Goal: Task Accomplishment & Management: Manage account settings

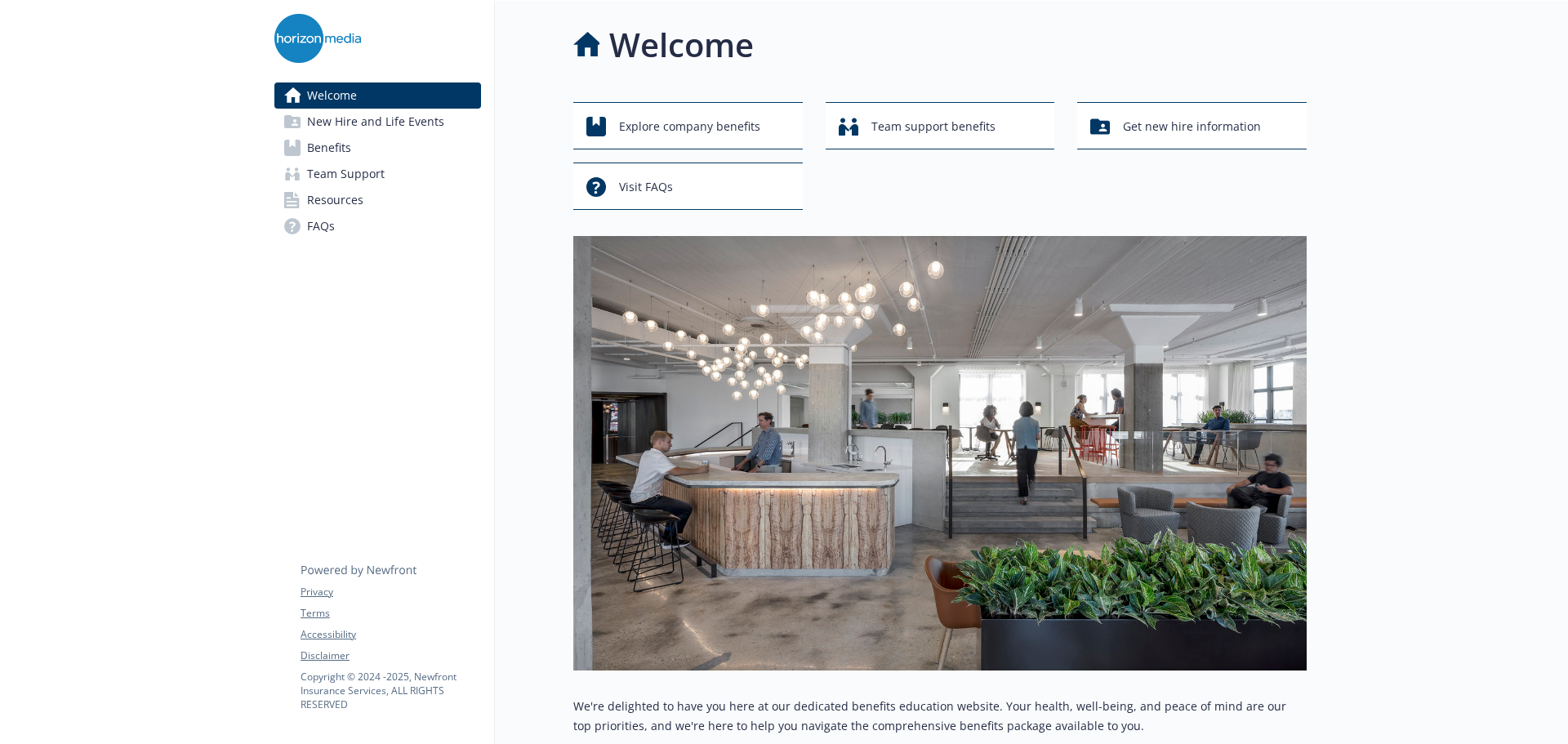
click at [347, 143] on span "Benefits" at bounding box center [329, 148] width 44 height 26
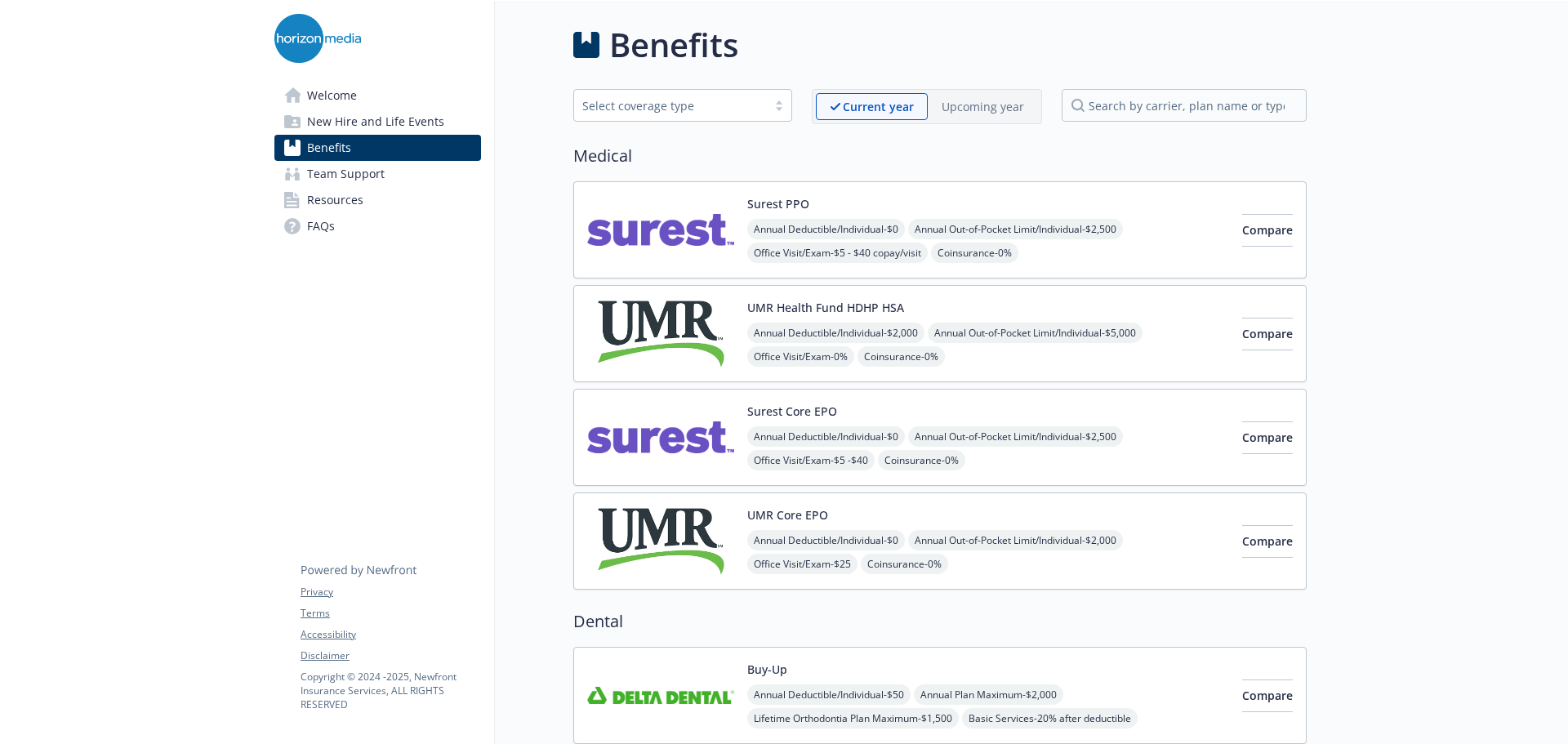
click at [1141, 237] on div "Annual Deductible/Individual - $0 Annual Out-of-Pocket Limit/Individual - $2,50…" at bounding box center [988, 288] width 482 height 139
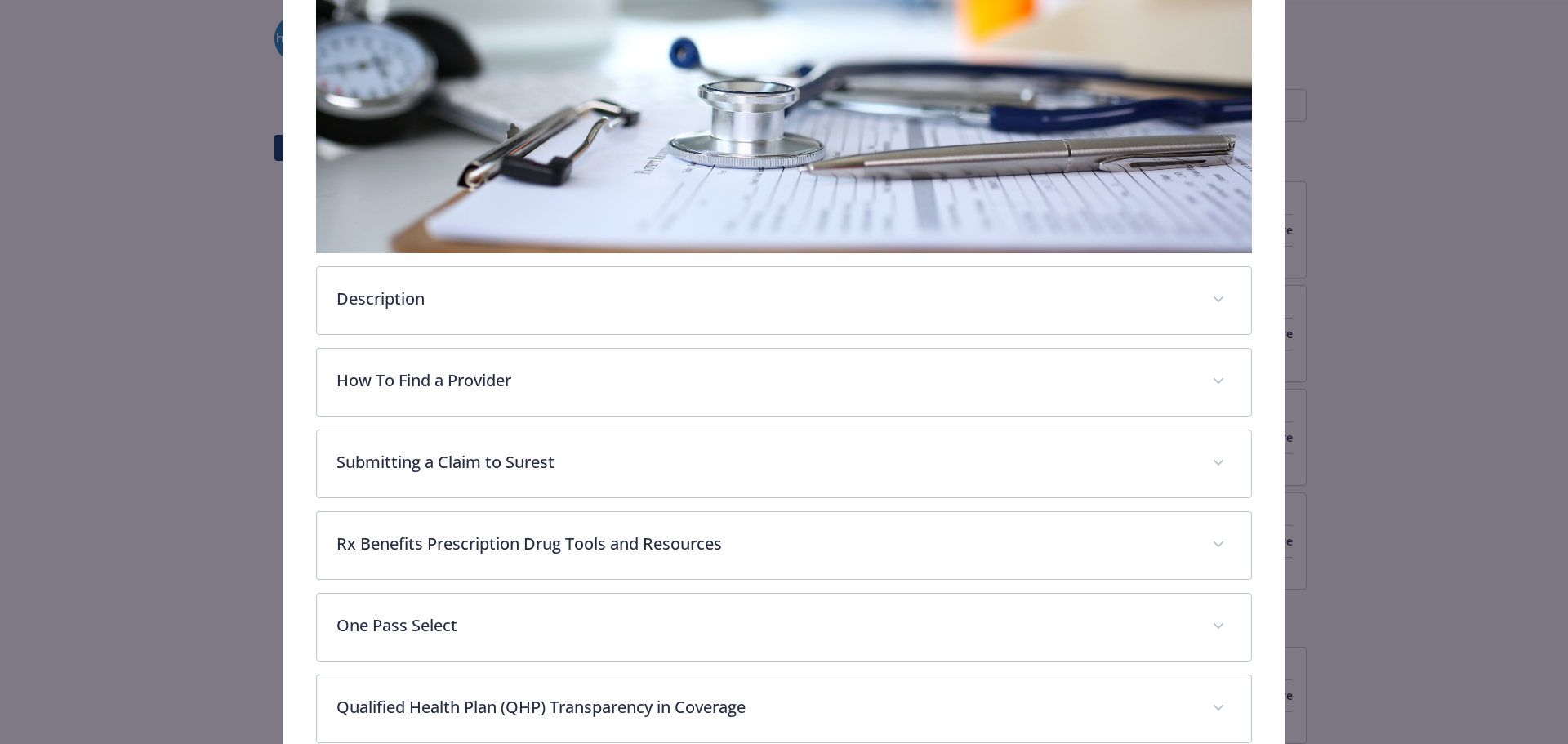
scroll to position [376, 0]
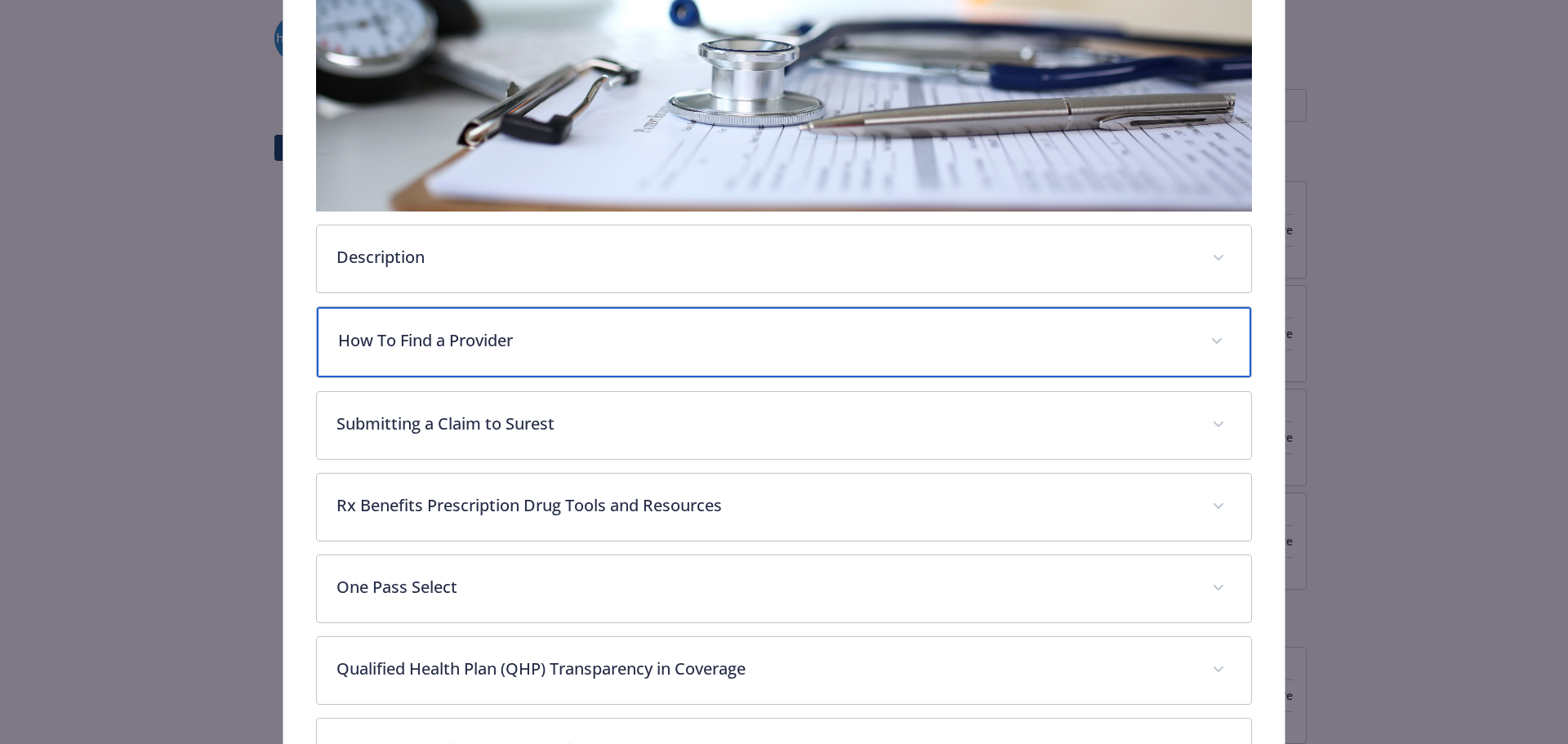
click at [529, 340] on p "How To Find a Provider" at bounding box center [765, 341] width 853 height 25
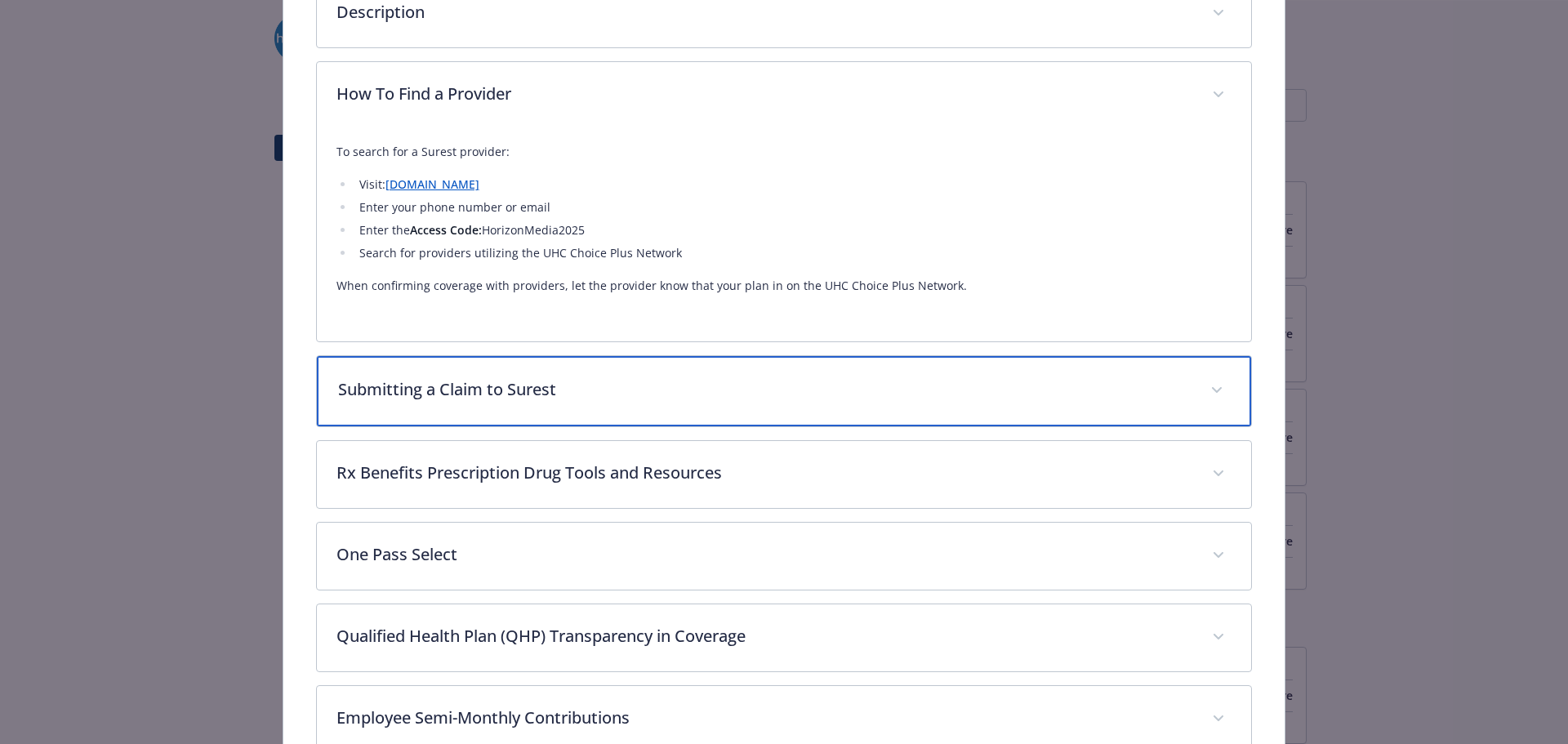
click at [554, 385] on p "Submitting a Claim to Surest" at bounding box center [765, 390] width 853 height 25
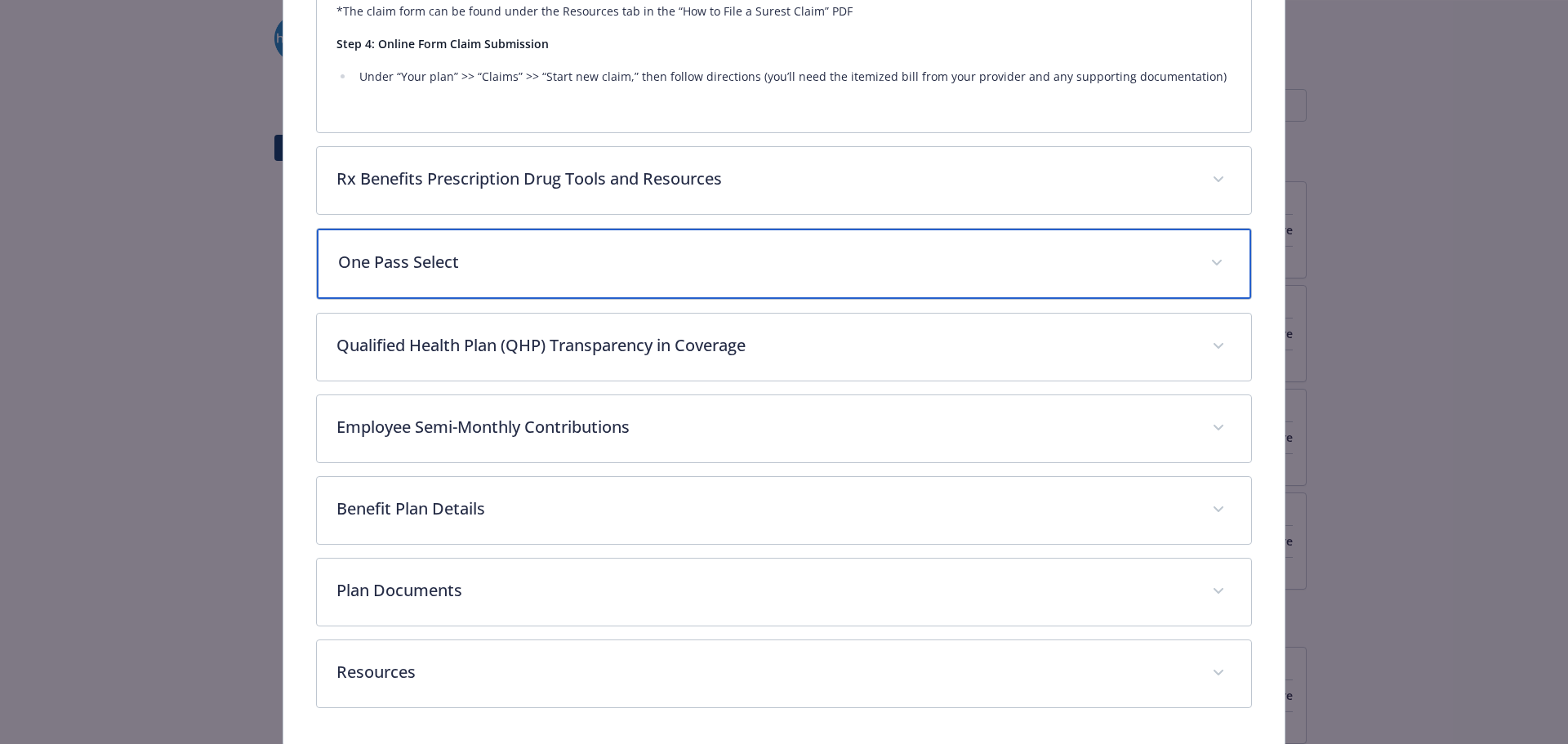
click at [588, 260] on p "One Pass Select" at bounding box center [765, 262] width 853 height 25
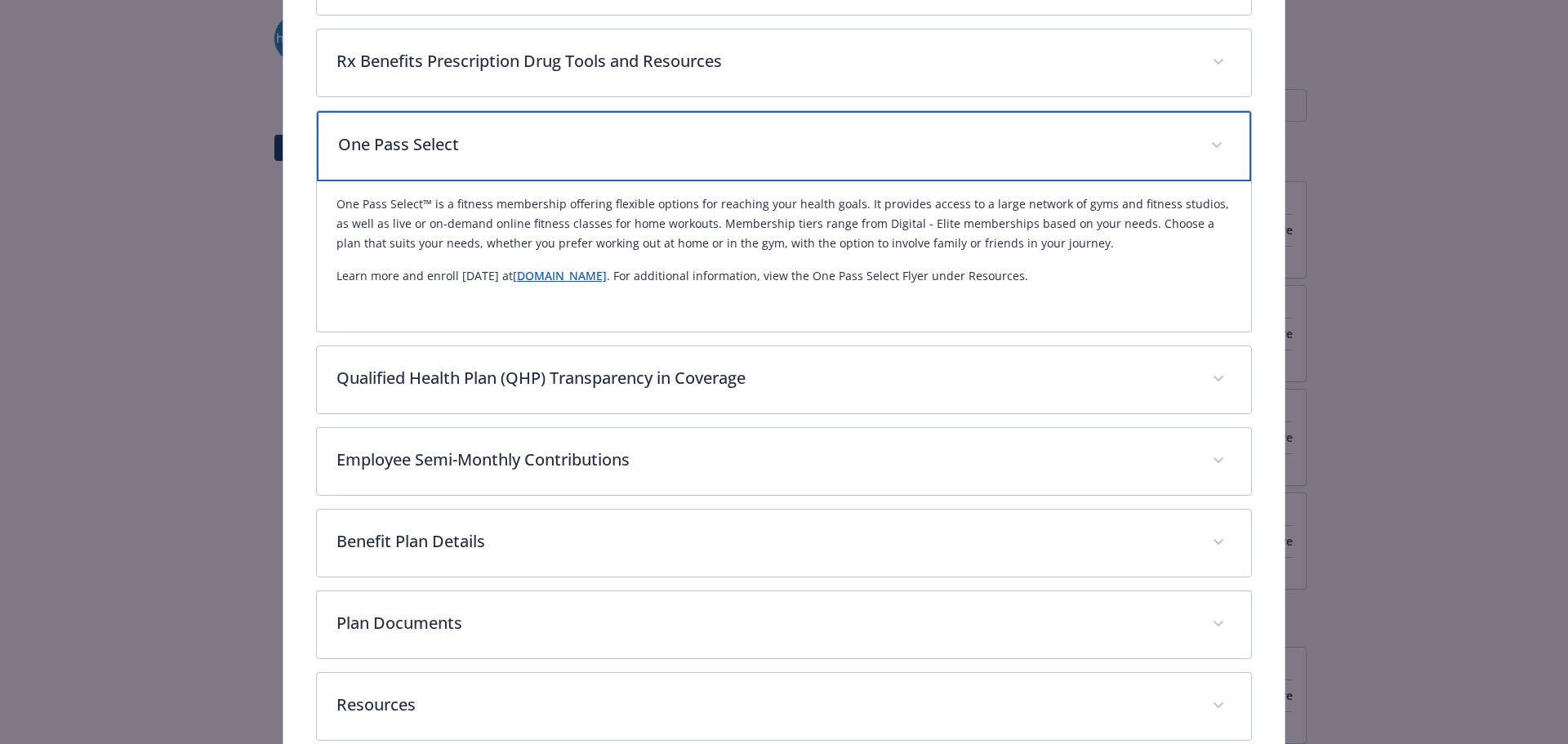
scroll to position [1888, 0]
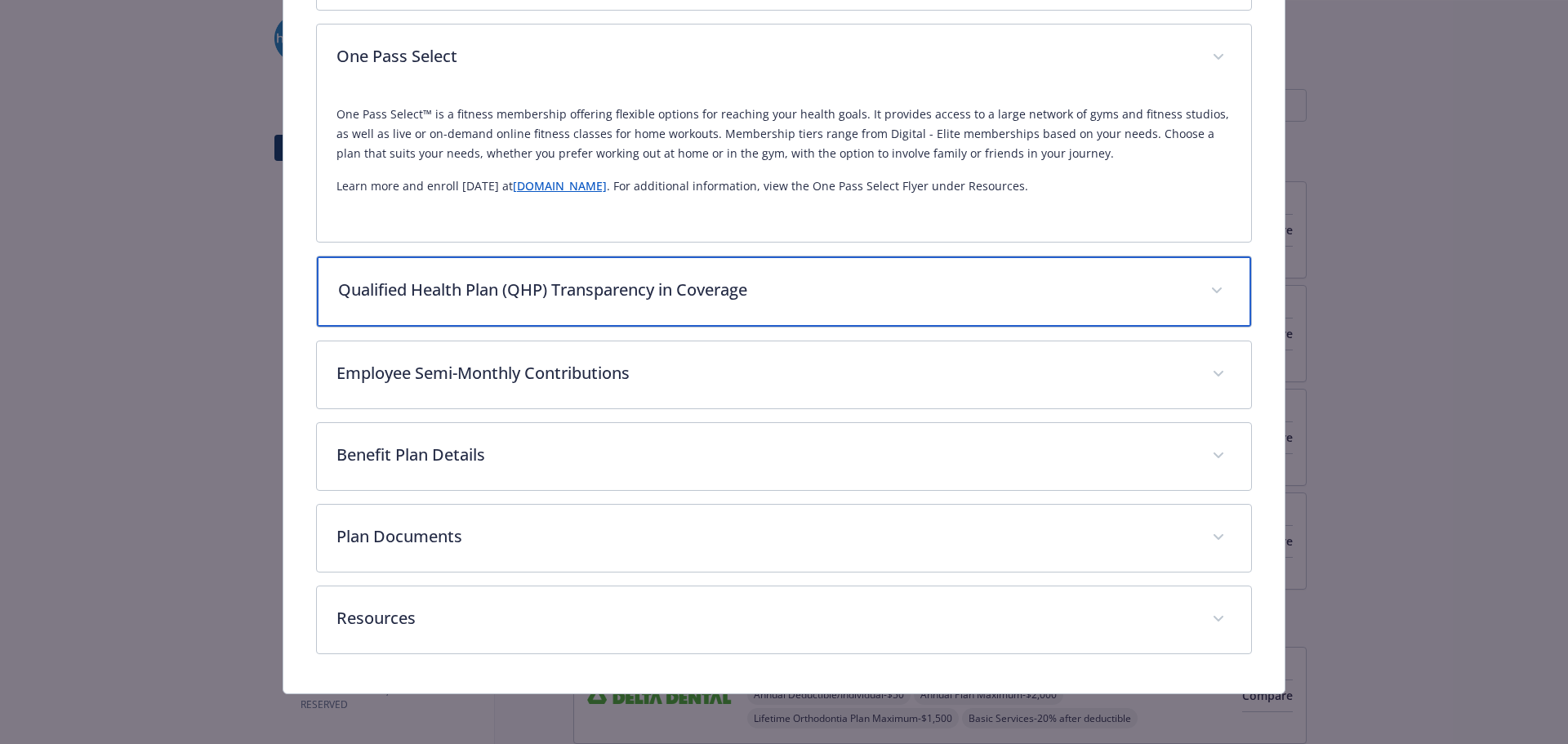
click at [598, 295] on p "Qualified Health Plan (QHP) Transparency in Coverage" at bounding box center [765, 290] width 853 height 25
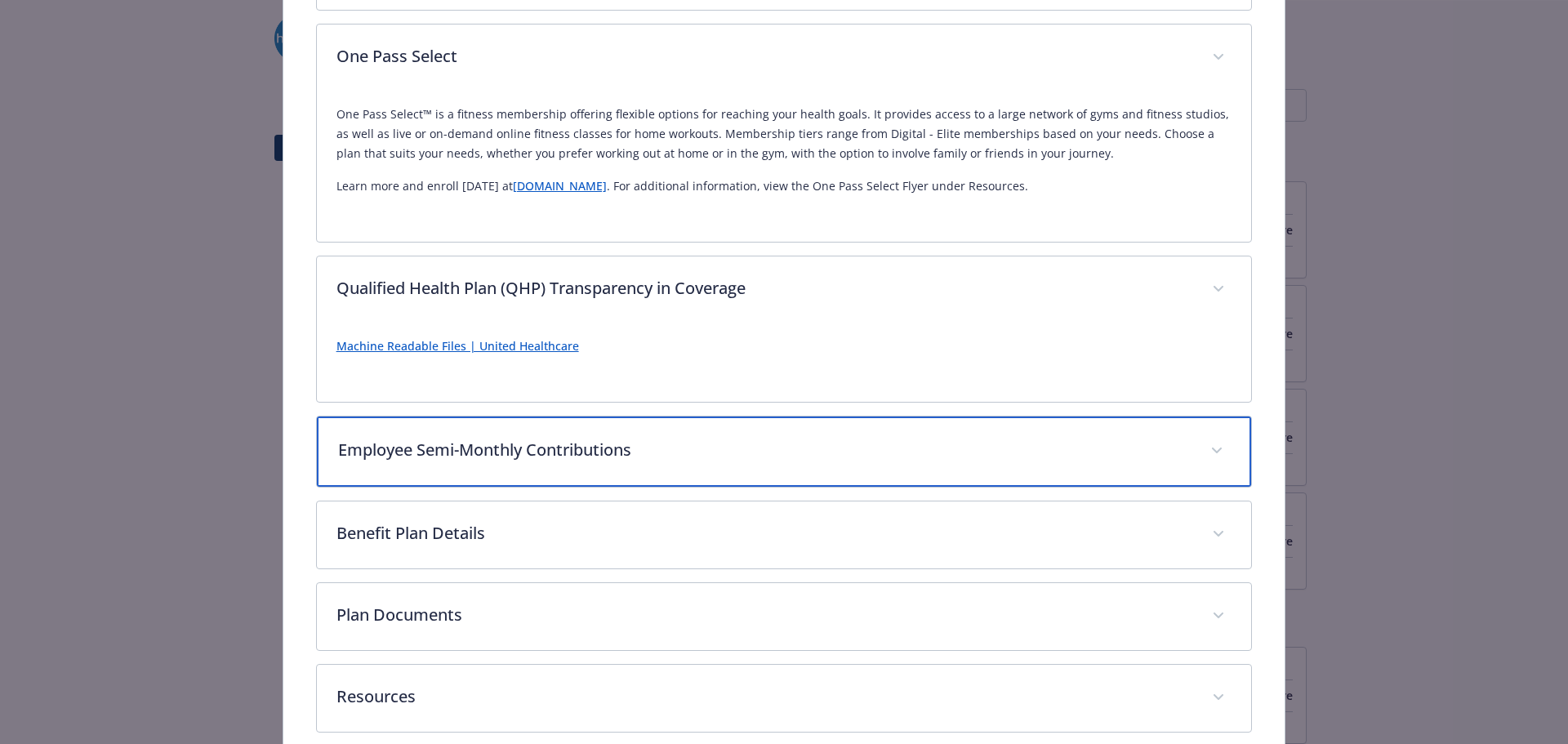
click at [585, 445] on p "Employee Semi-Monthly Contributions" at bounding box center [765, 450] width 853 height 25
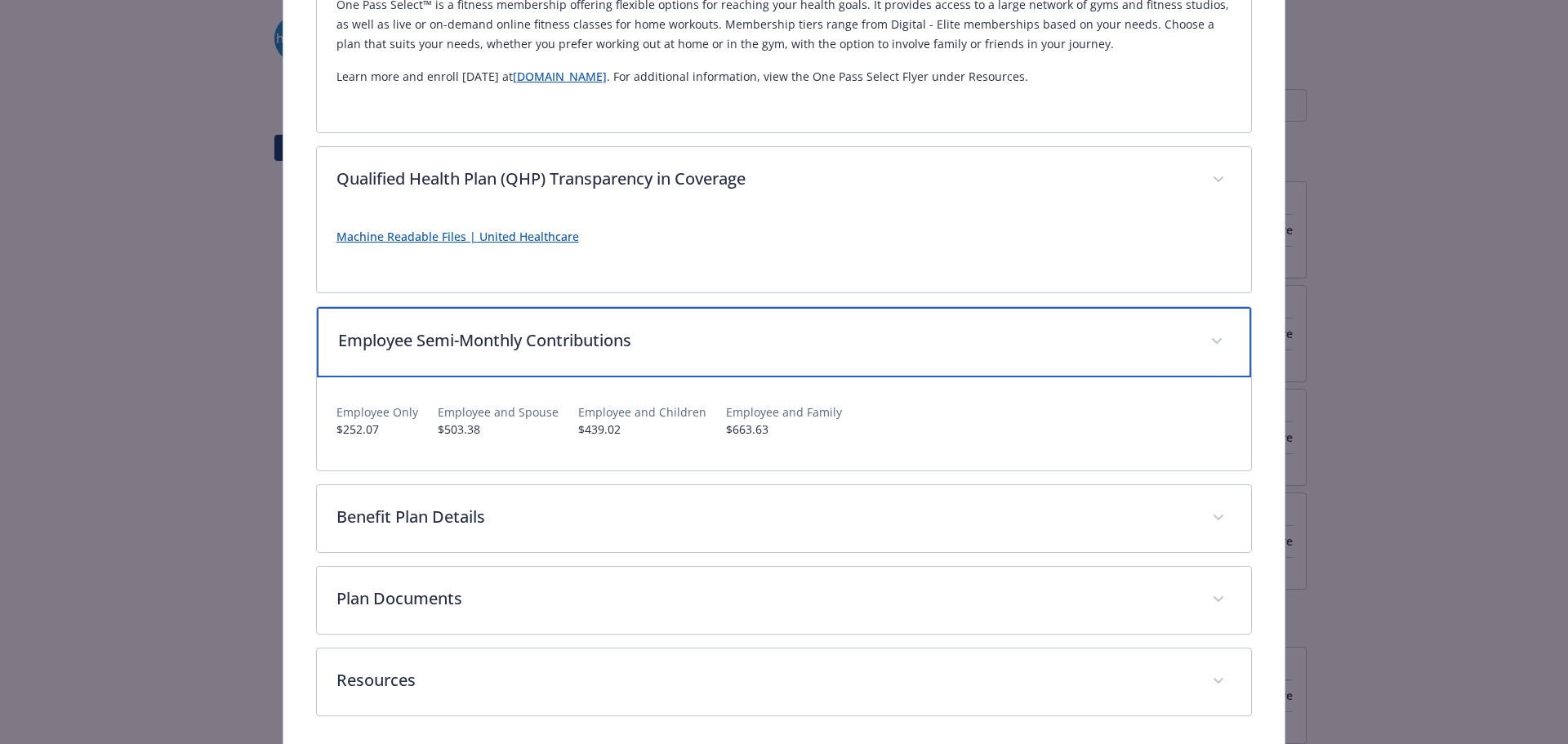
scroll to position [2058, 0]
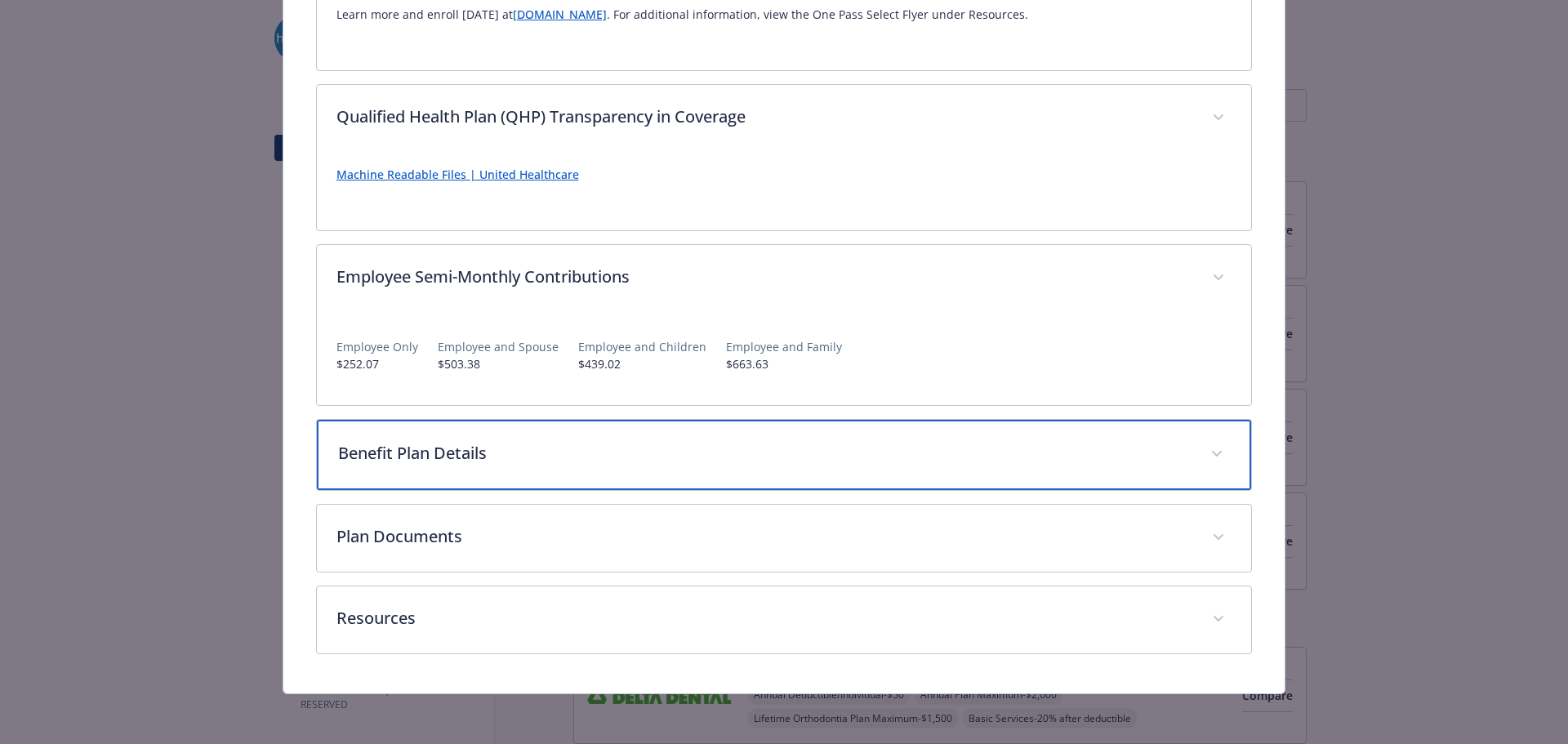
drag, startPoint x: 566, startPoint y: 431, endPoint x: 571, endPoint y: 461, distance: 30.4
click at [566, 430] on div "Benefit Plan Details" at bounding box center [785, 455] width 936 height 70
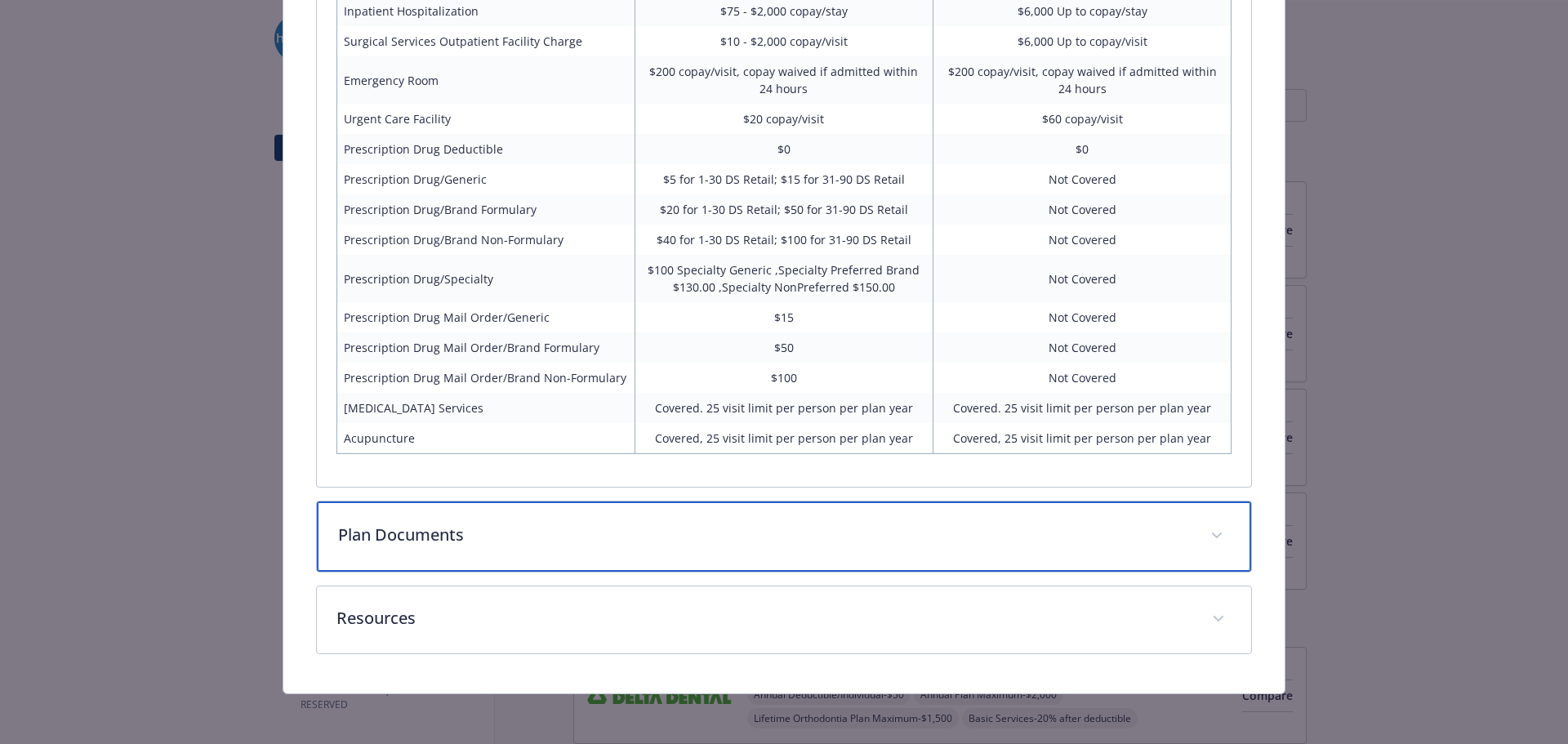
click at [542, 544] on p "Plan Documents" at bounding box center [765, 535] width 853 height 25
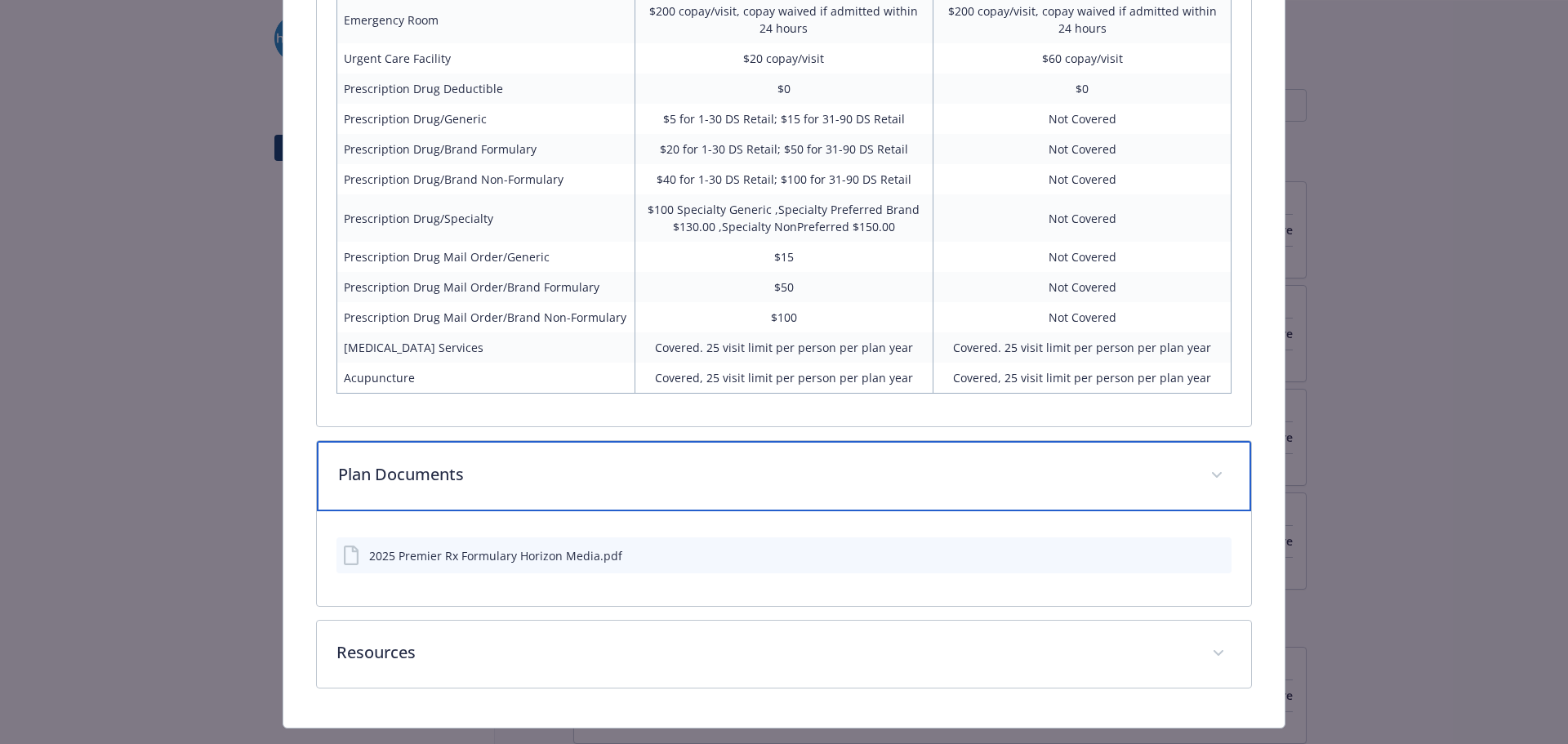
scroll to position [2962, 0]
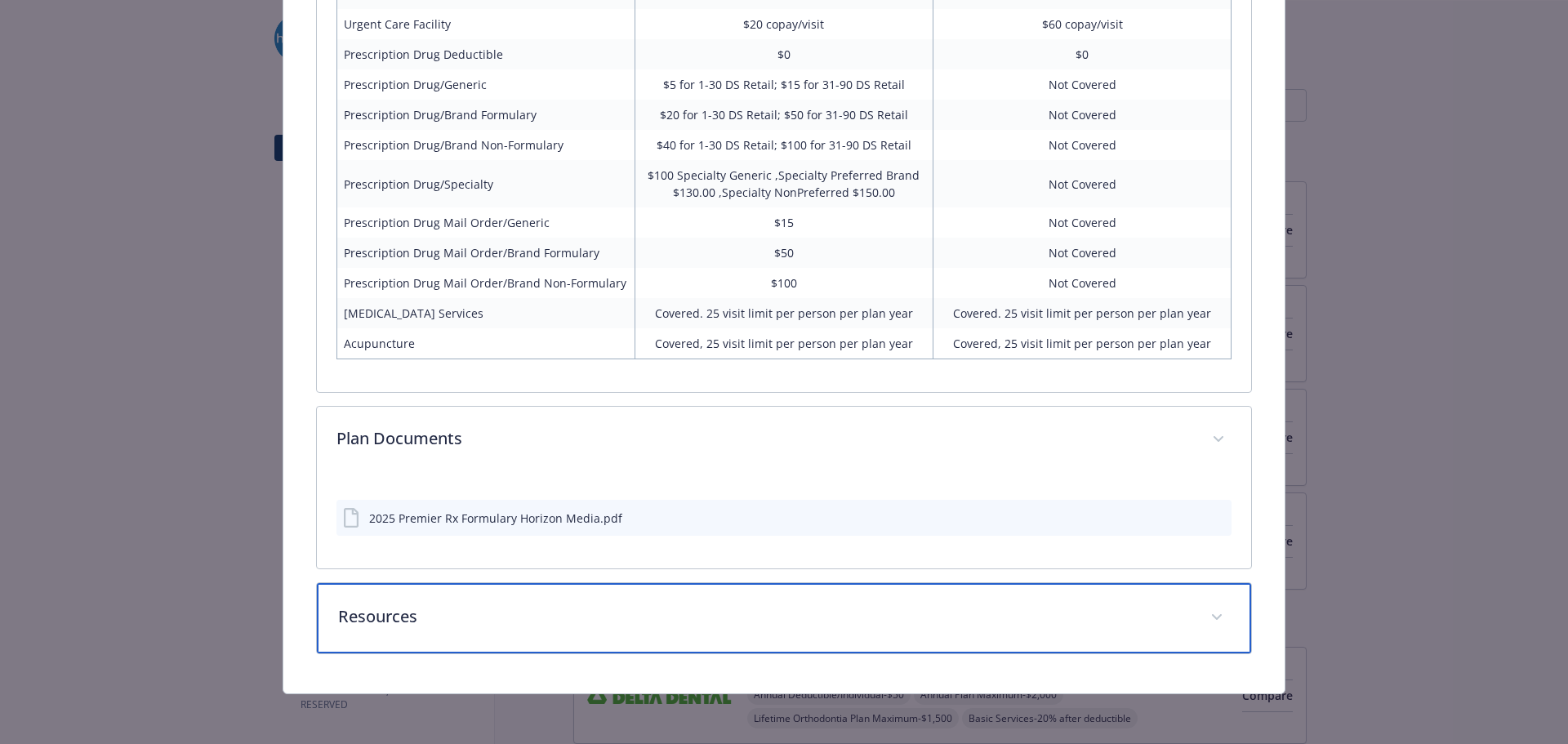
click at [504, 643] on div "Resources" at bounding box center [785, 619] width 936 height 70
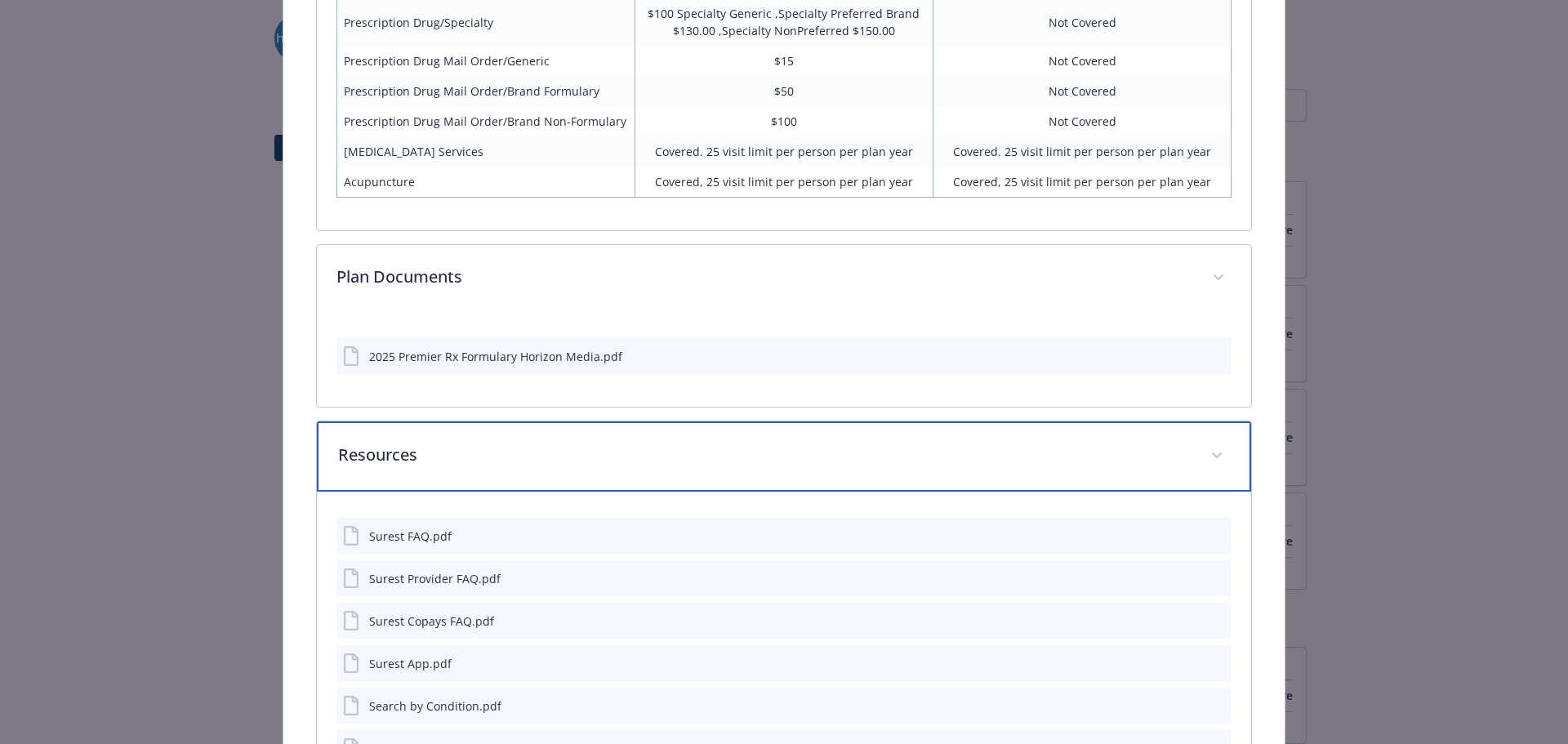
scroll to position [3289, 0]
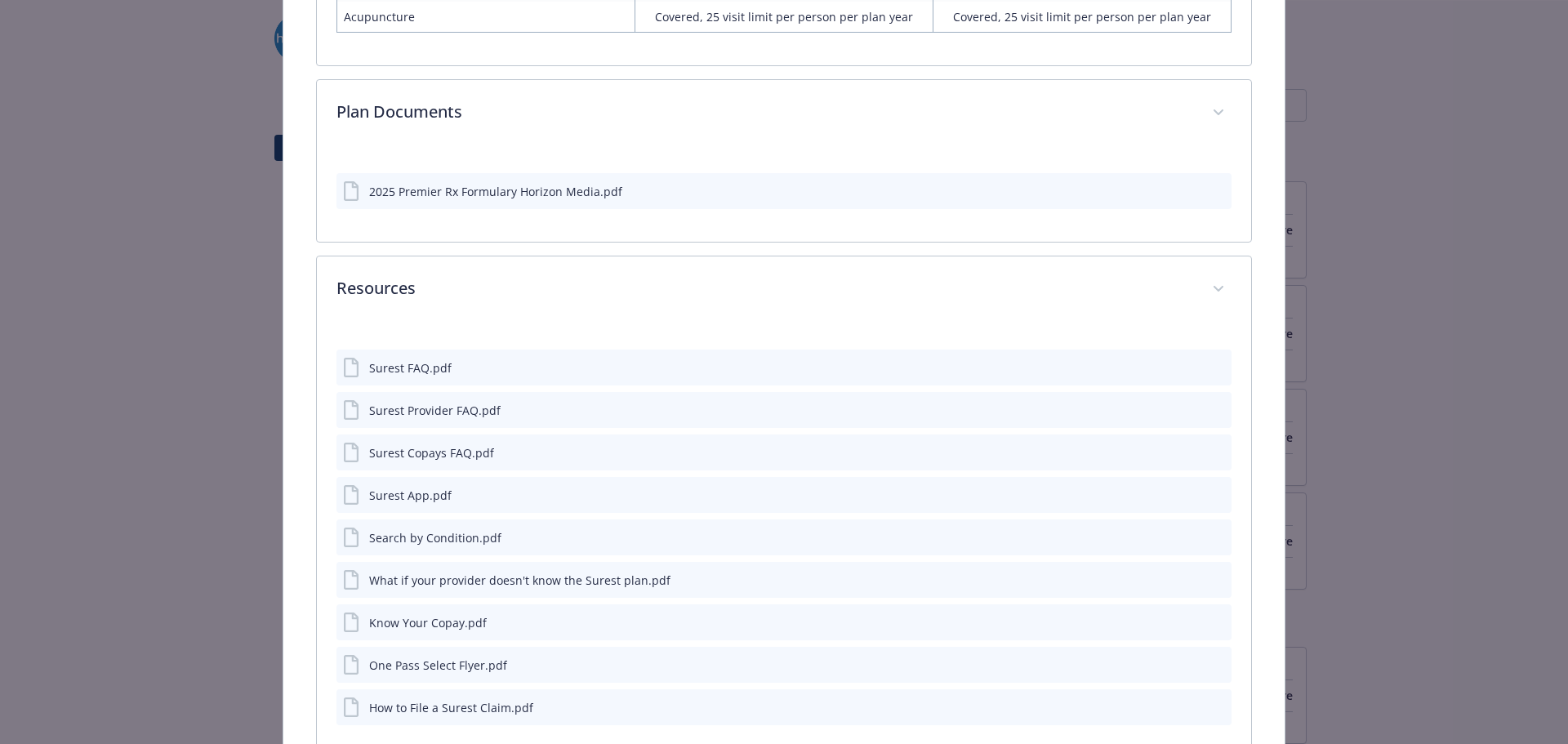
click at [424, 370] on div "Surest FAQ.pdf" at bounding box center [410, 368] width 82 height 18
click at [418, 365] on div "Surest FAQ.pdf" at bounding box center [410, 368] width 82 height 18
click at [1183, 360] on icon "download file" at bounding box center [1189, 366] width 13 height 13
click at [1183, 404] on icon "download file" at bounding box center [1189, 409] width 13 height 13
click at [445, 455] on div "Surest Copays FAQ.pdf" at bounding box center [431, 453] width 125 height 18
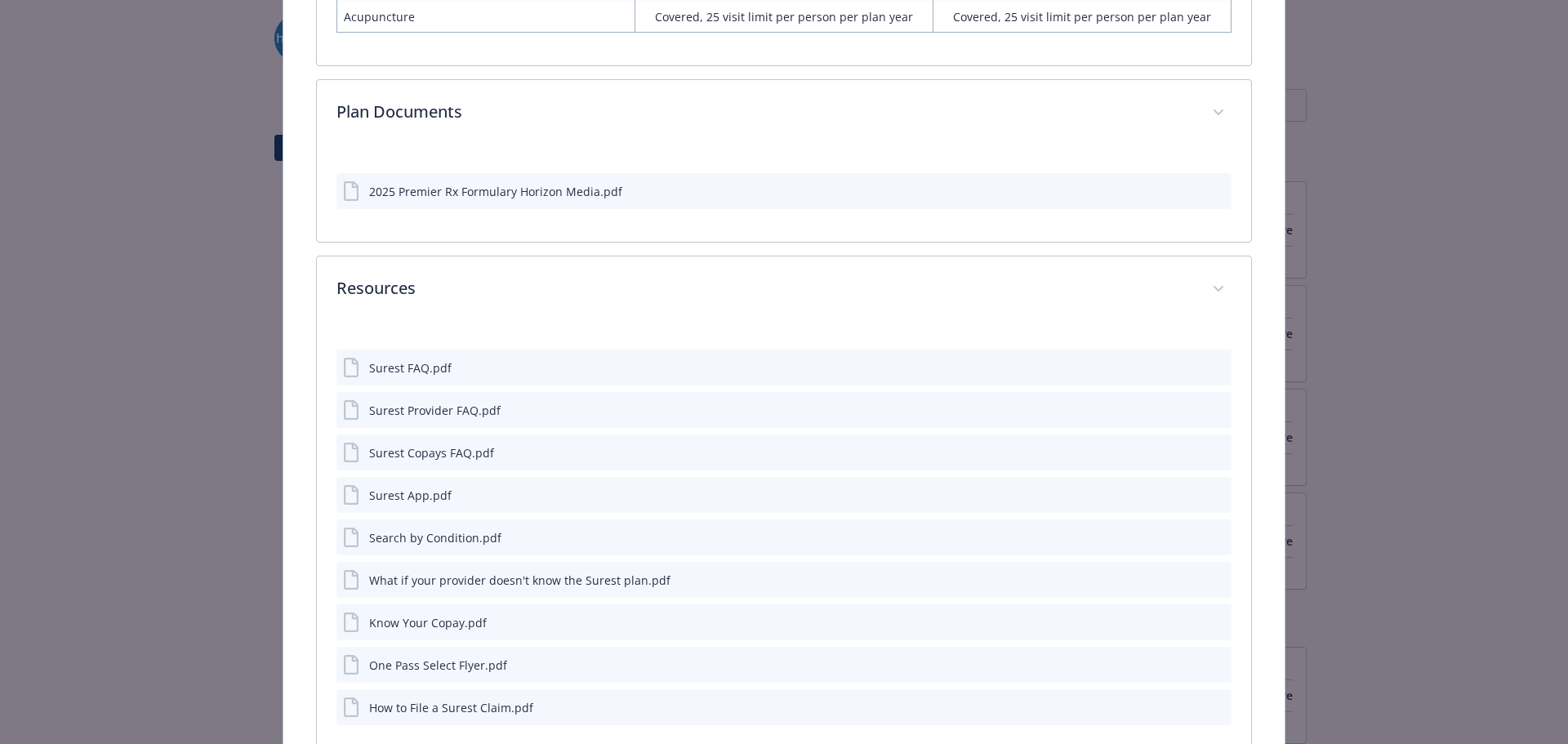
click at [1183, 448] on icon "download file" at bounding box center [1189, 451] width 13 height 13
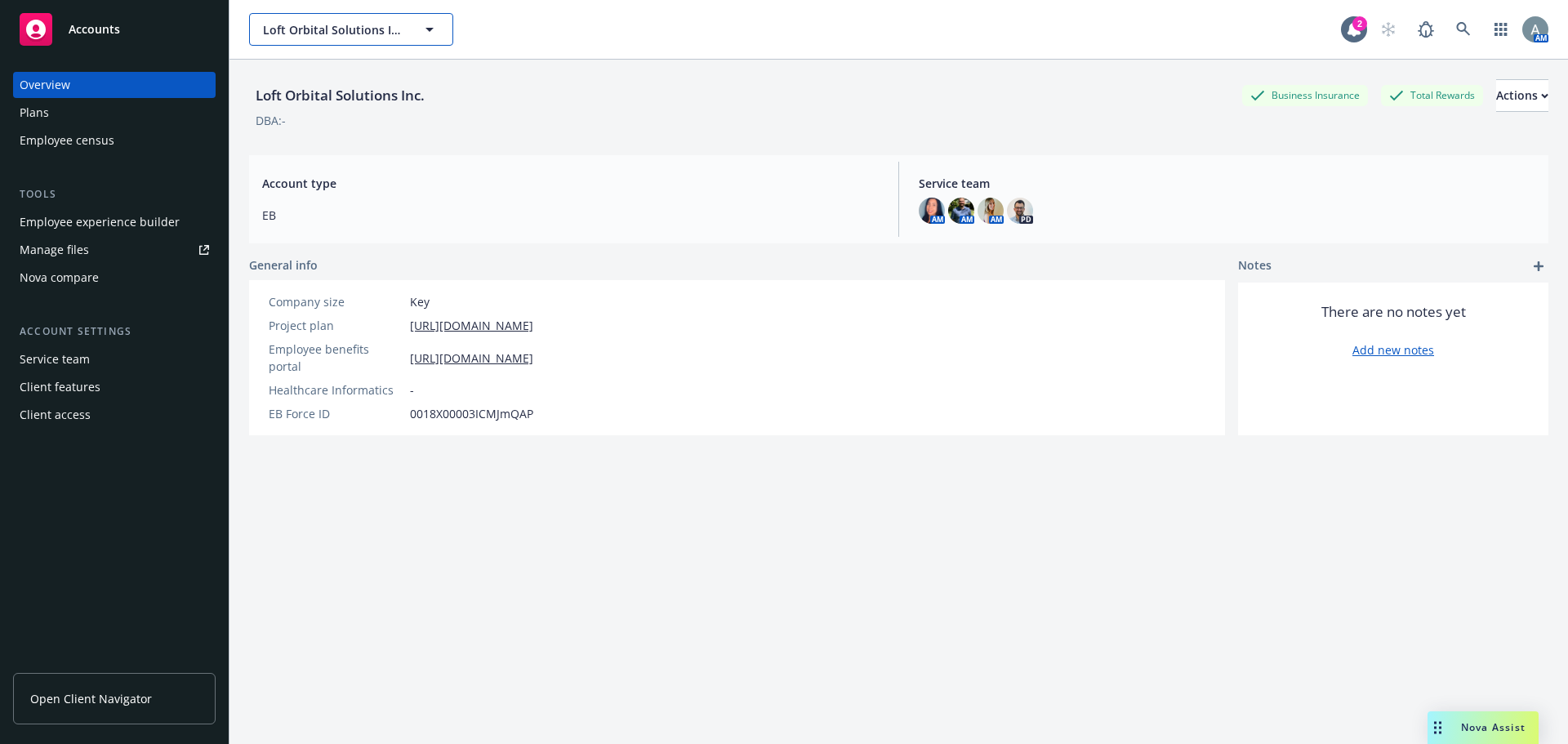
click at [404, 28] on button "Loft Orbital Solutions Inc." at bounding box center [350, 29] width 204 height 32
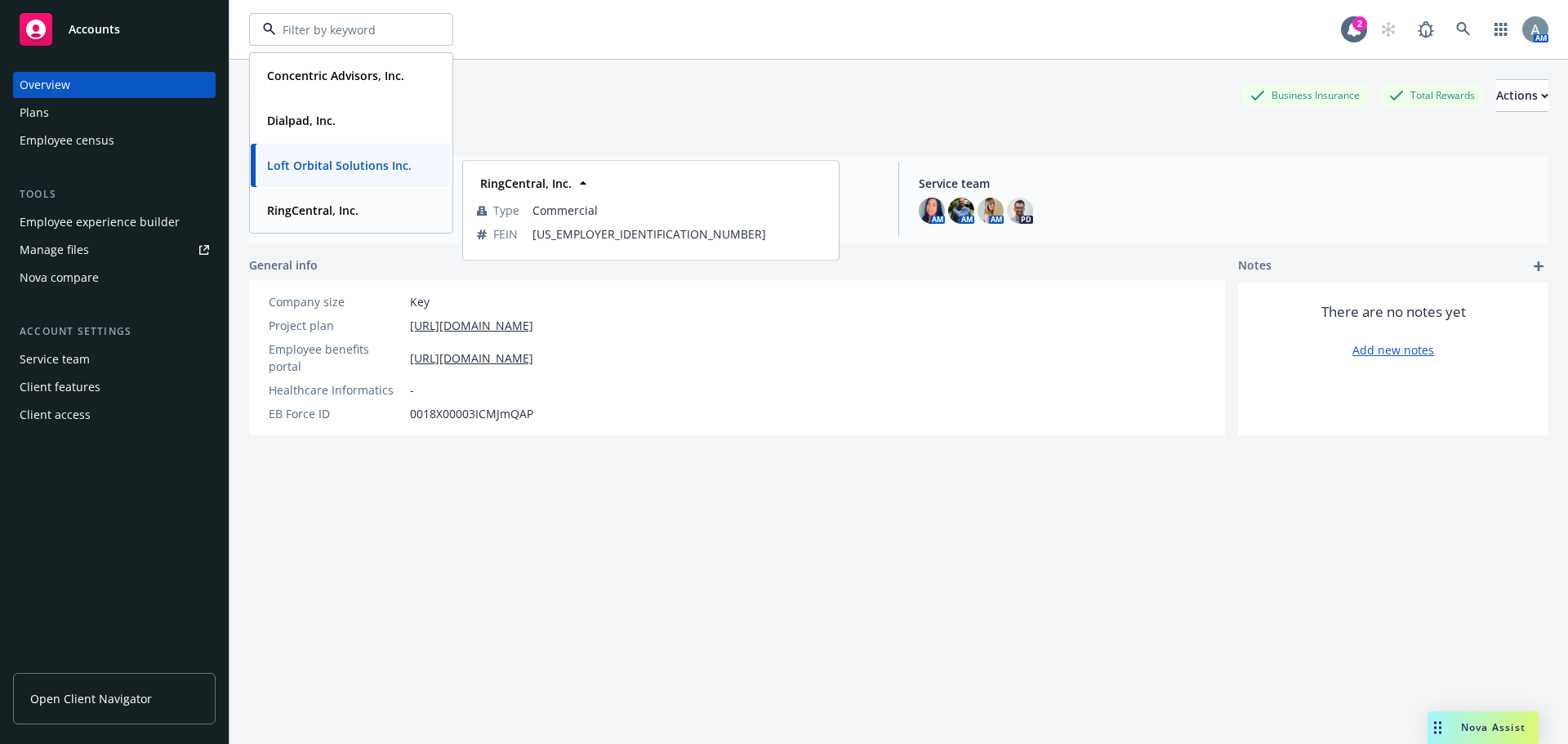
click at [333, 202] on strong "RingCentral, Inc." at bounding box center [313, 210] width 91 height 16
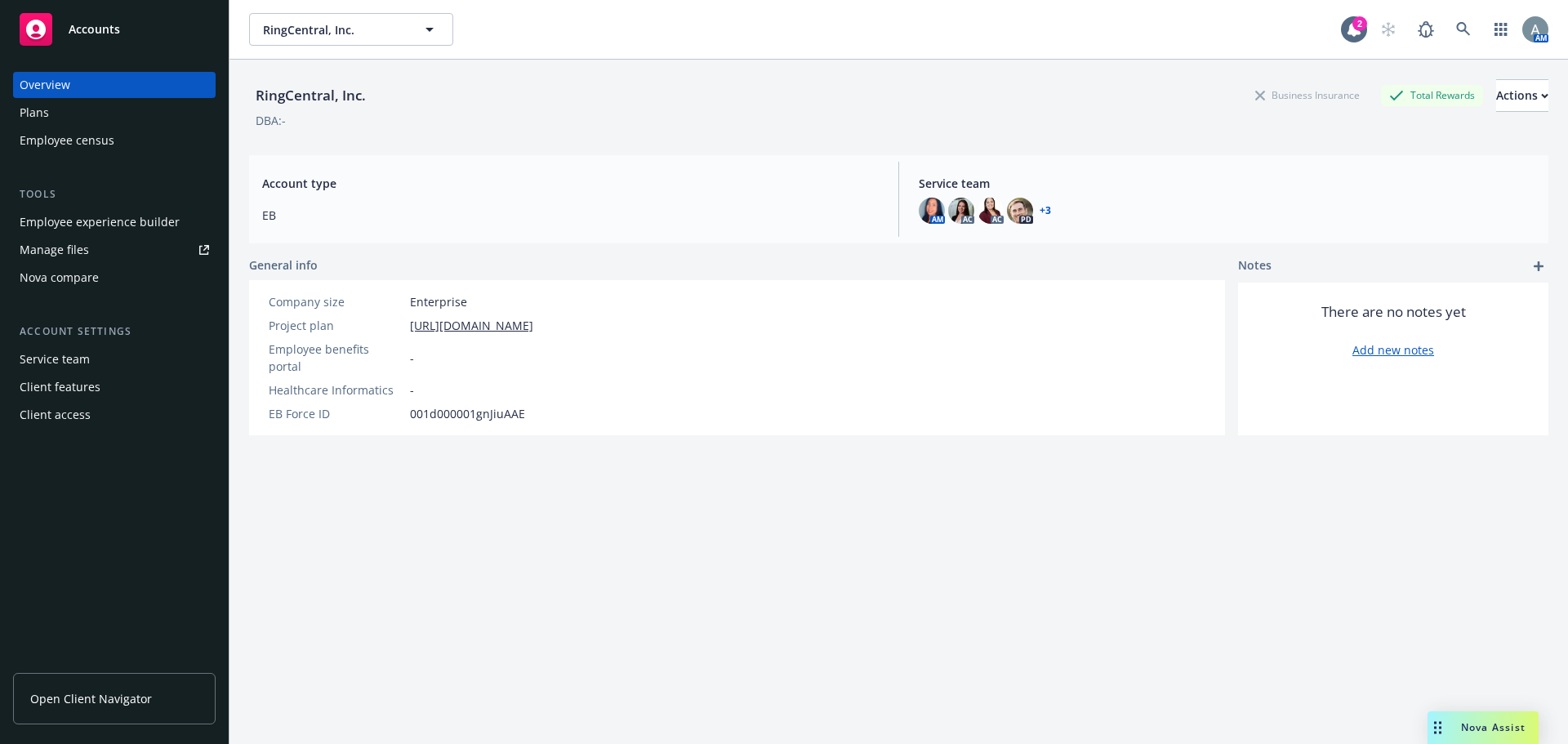
click at [71, 247] on div "Manage files" at bounding box center [53, 250] width 69 height 26
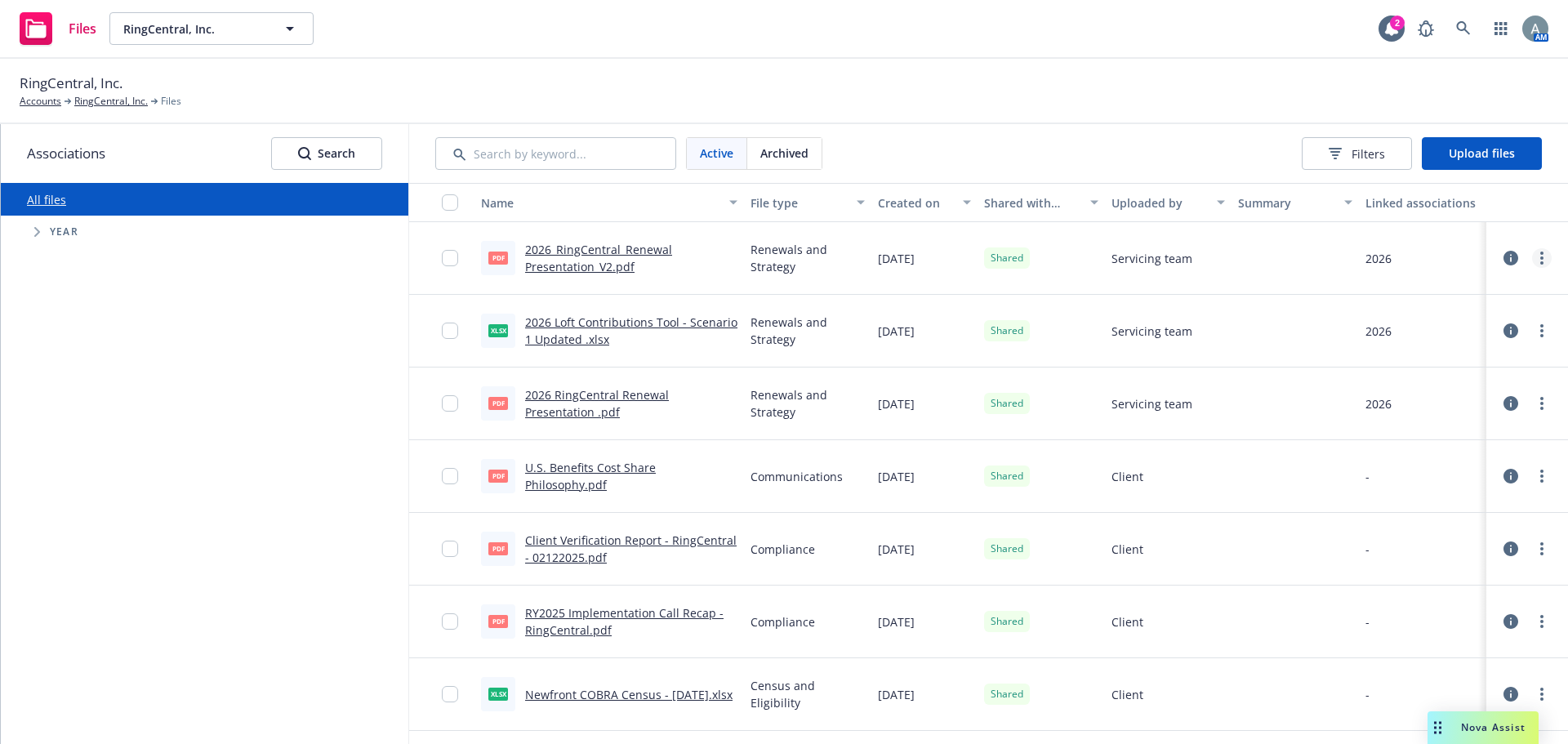
click at [1534, 254] on link "more" at bounding box center [1542, 258] width 19 height 19
click at [1457, 291] on link "Unshare with client" at bounding box center [1458, 291] width 163 height 32
click at [1535, 265] on link "more" at bounding box center [1542, 258] width 19 height 19
click at [1430, 322] on link "Archive" at bounding box center [1458, 323] width 163 height 32
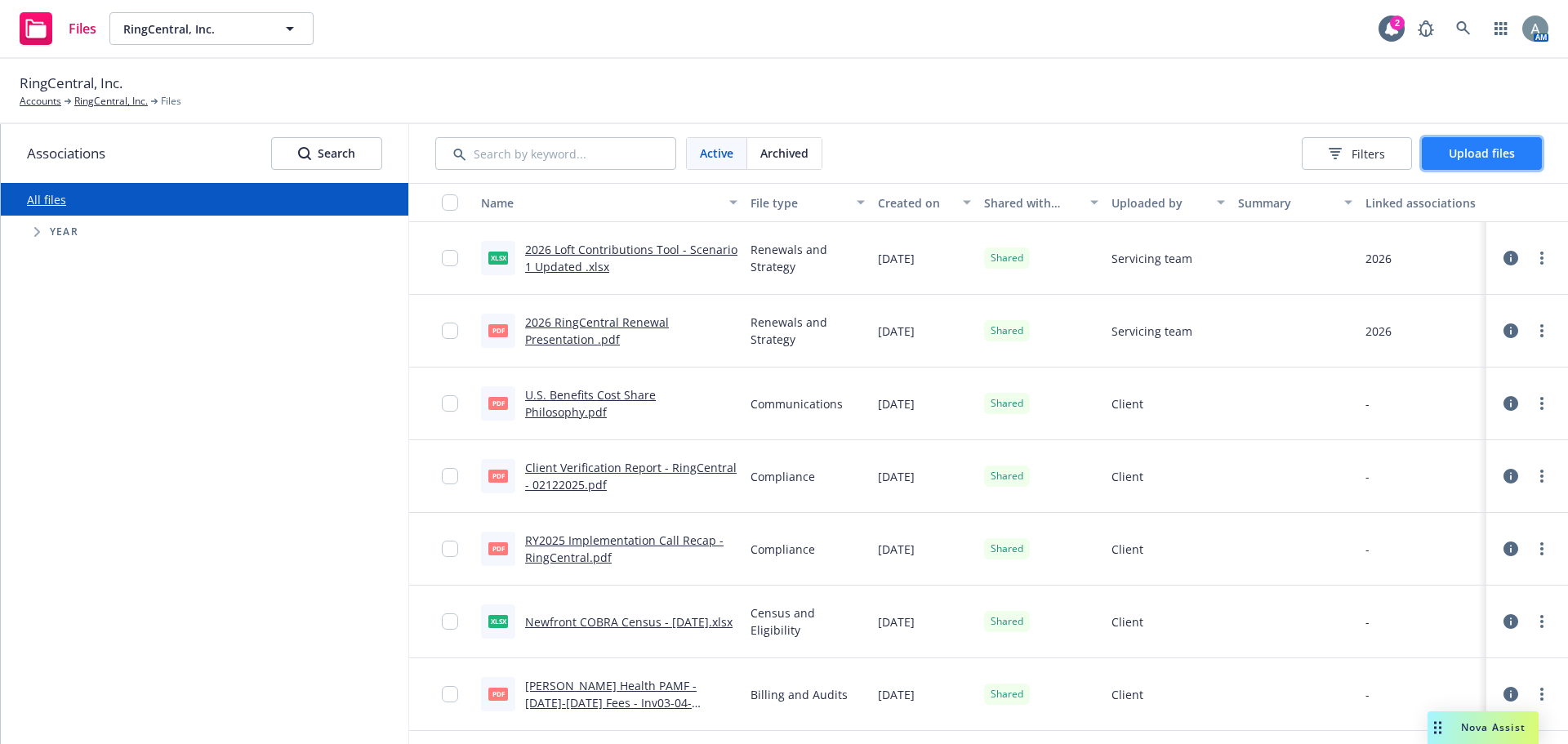
click at [1461, 152] on span "Upload files" at bounding box center [1482, 153] width 67 height 16
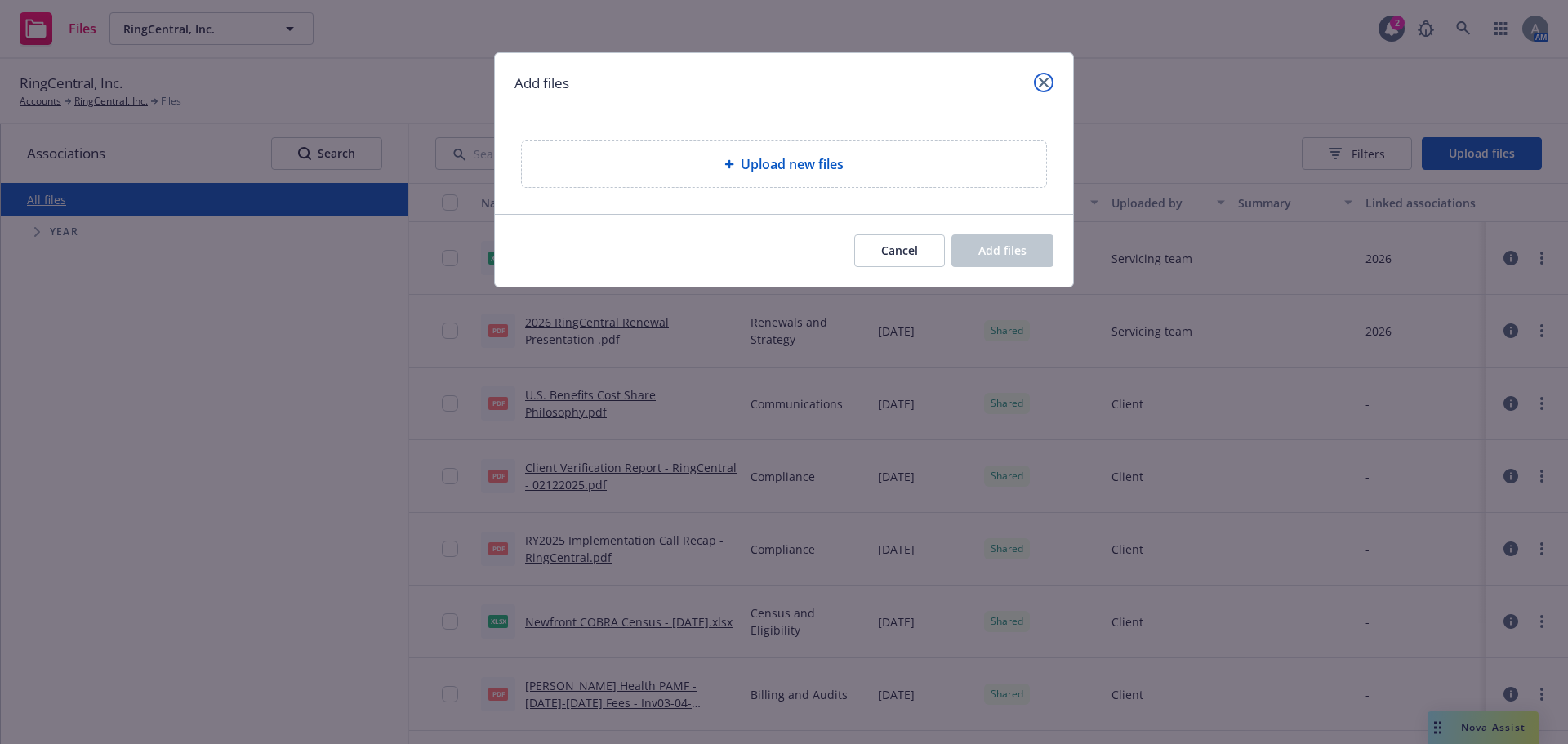
click at [1050, 79] on link "close" at bounding box center [1043, 82] width 19 height 19
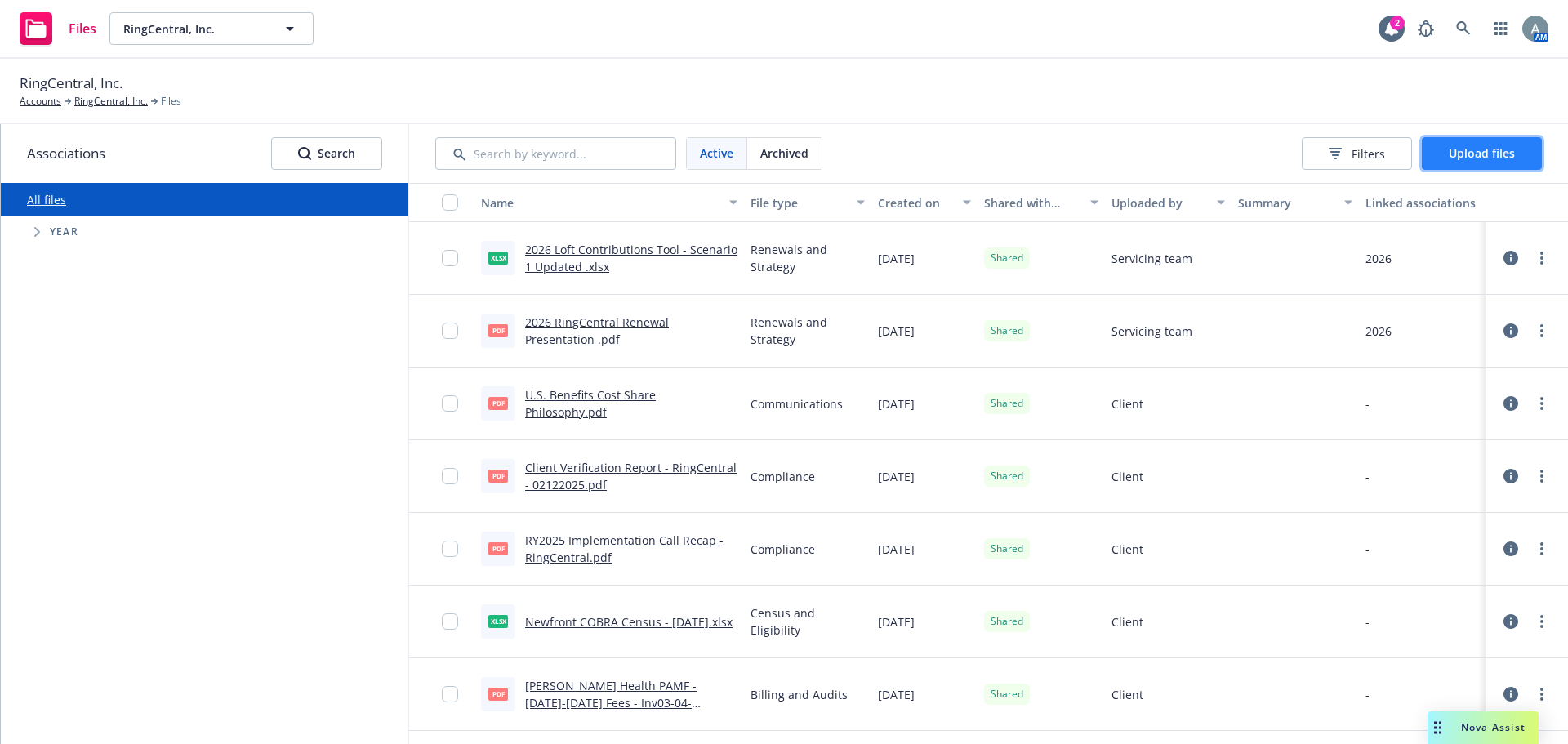
click at [1511, 151] on span "Upload files" at bounding box center [1482, 153] width 67 height 16
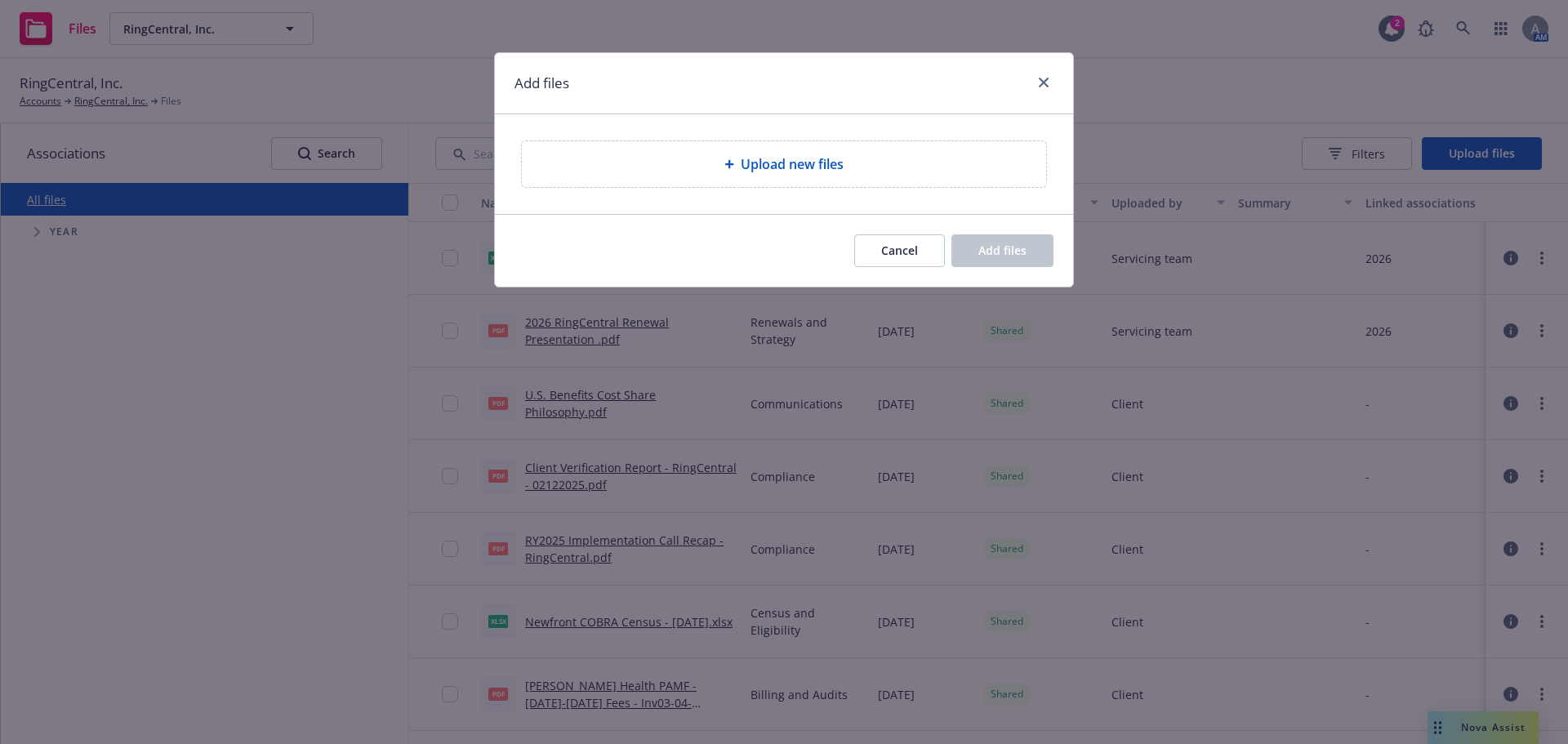
click at [1490, 159] on div "Add files Upload new files Cancel Add files" at bounding box center [784, 372] width 1568 height 744
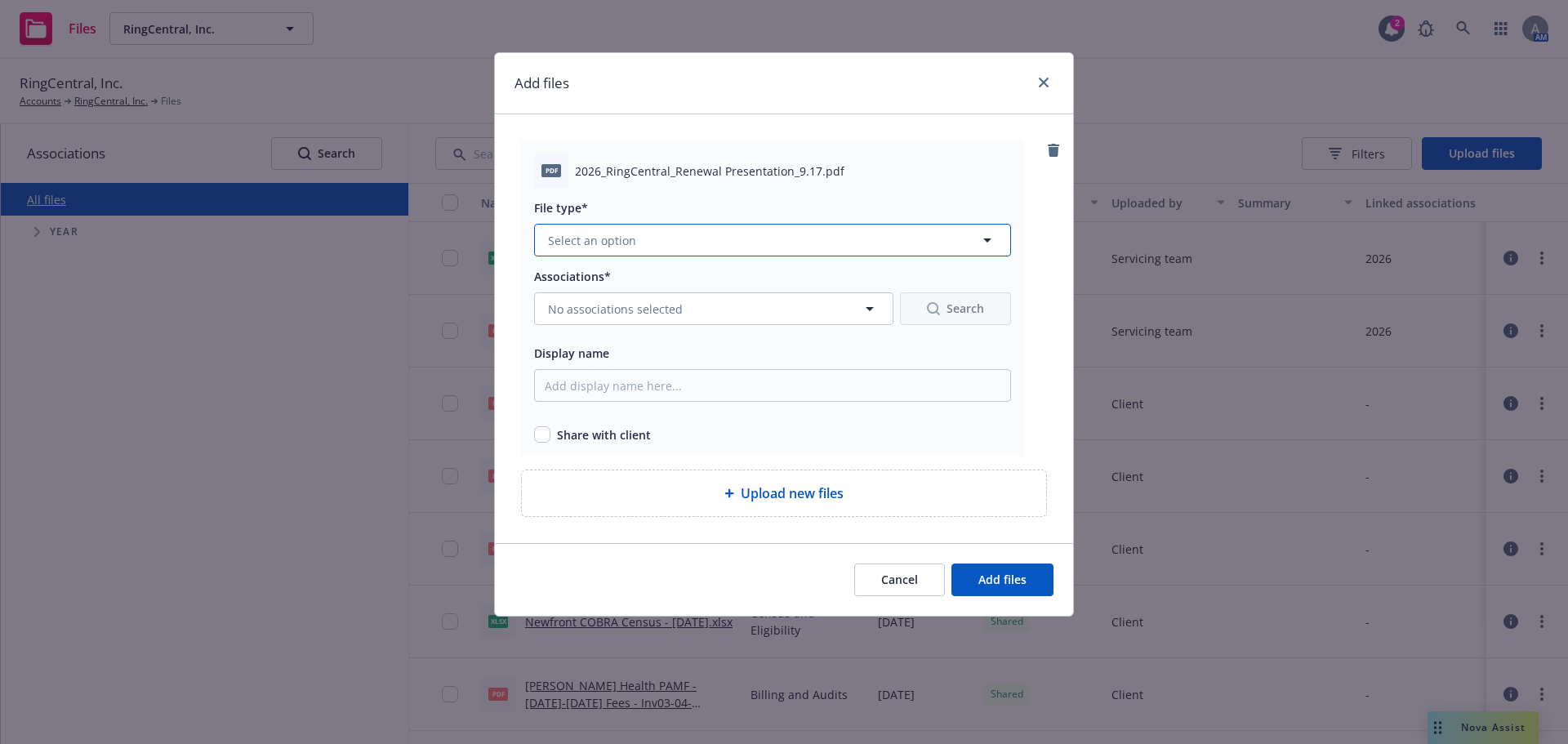
click at [664, 242] on button "Select an option" at bounding box center [773, 239] width 477 height 32
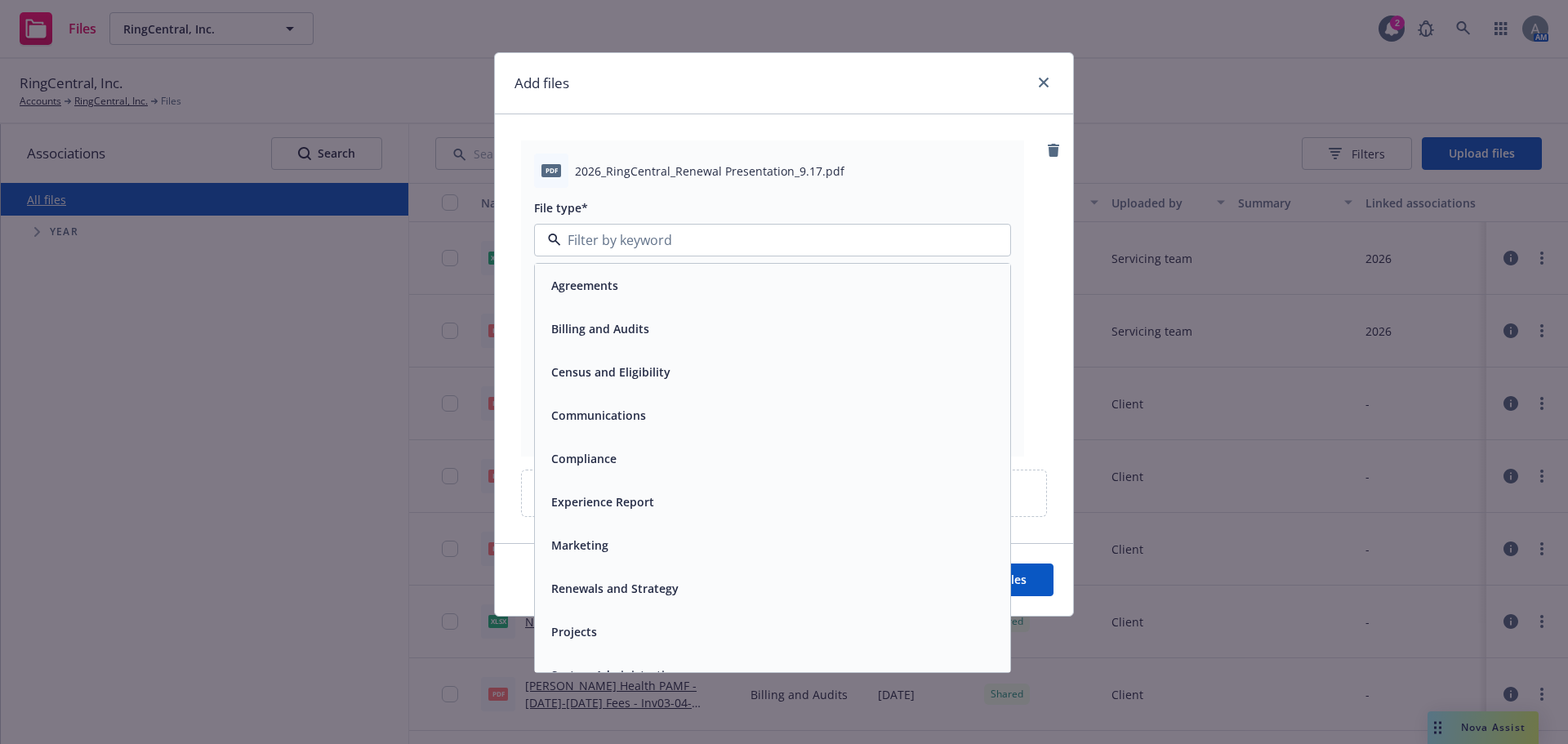
click at [604, 588] on span "Renewals and Strategy" at bounding box center [614, 589] width 127 height 18
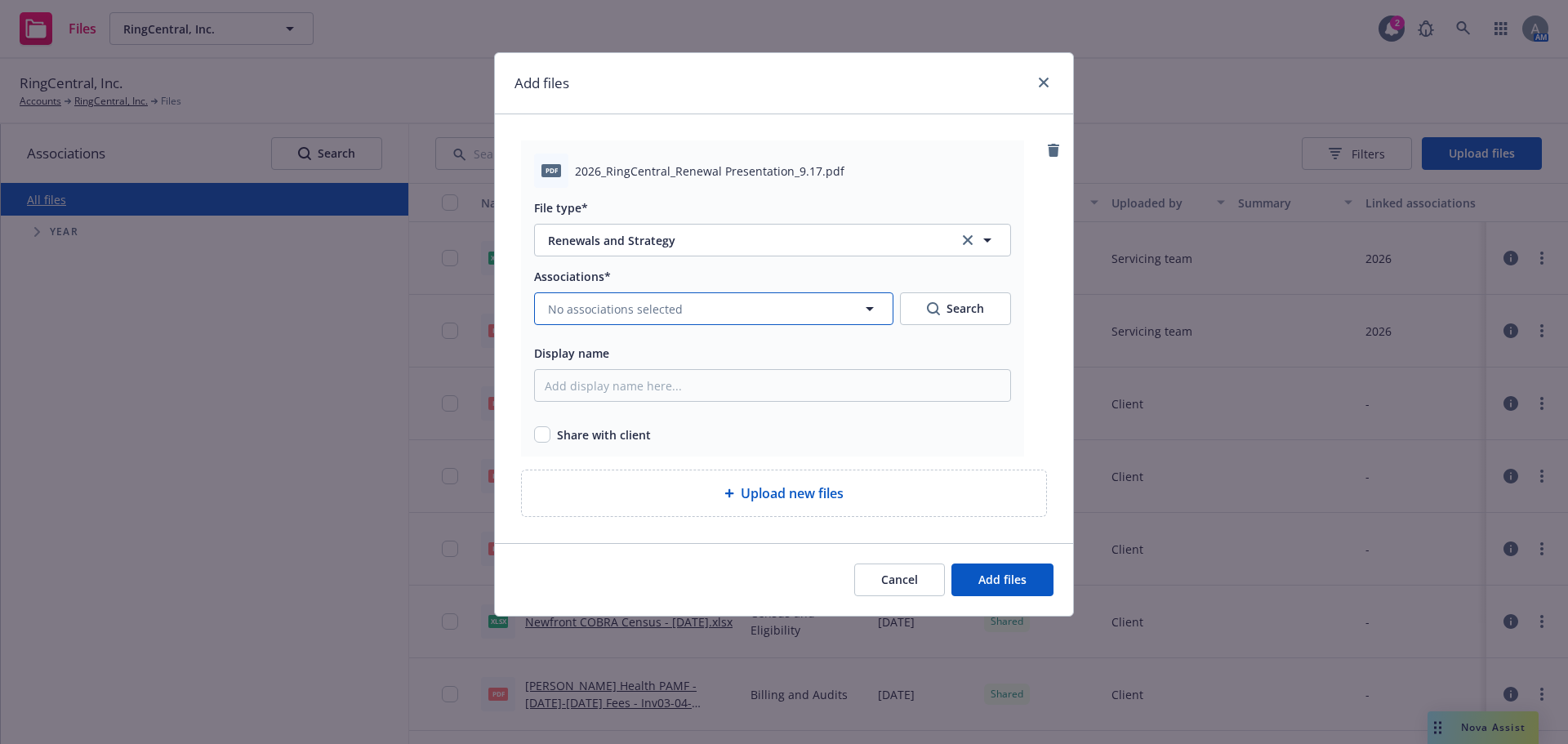
click at [637, 308] on span "No associations selected" at bounding box center [616, 309] width 135 height 18
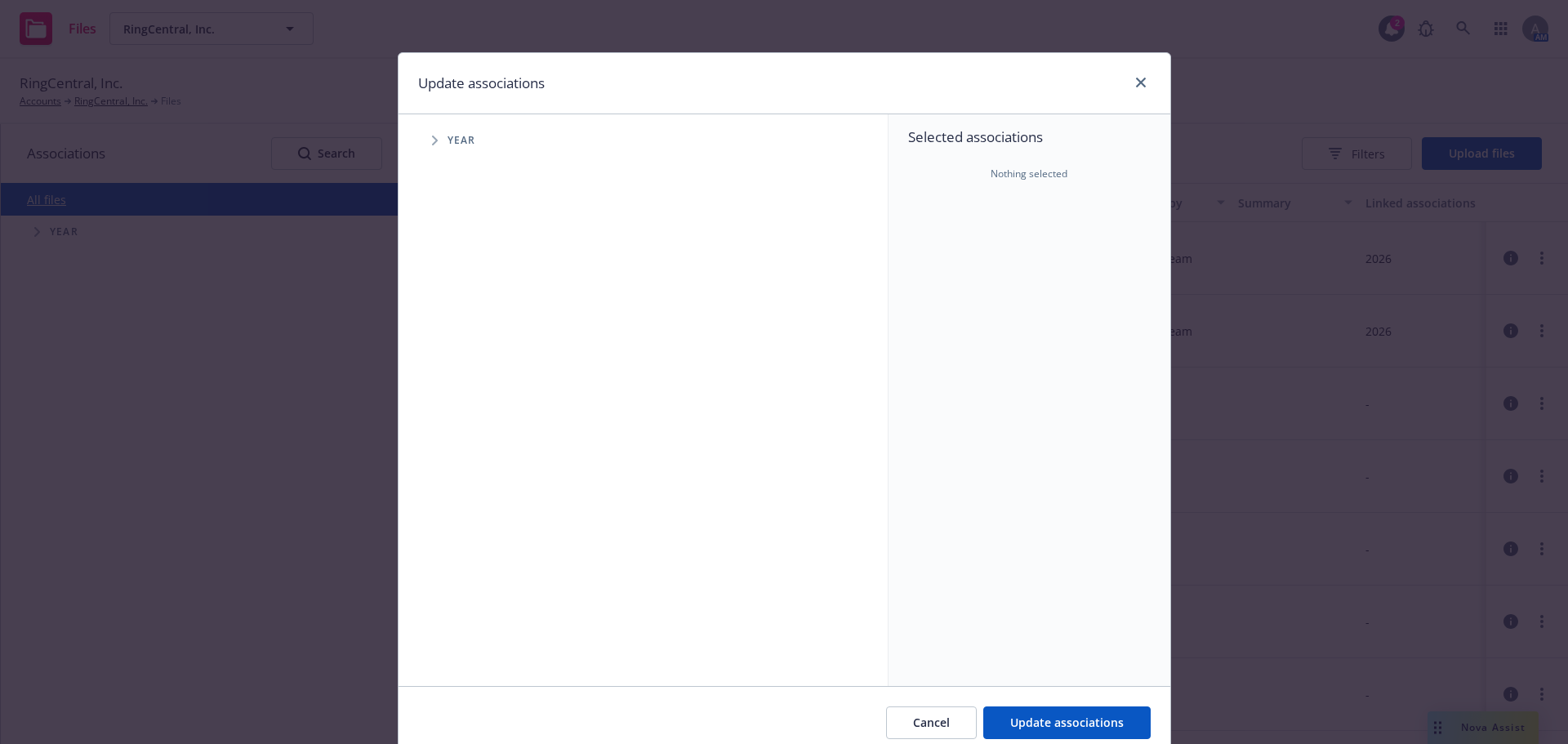
click at [428, 145] on span "Tree Example" at bounding box center [434, 140] width 26 height 26
click at [471, 404] on input "Tree Example" at bounding box center [476, 401] width 17 height 17
checkbox input "true"
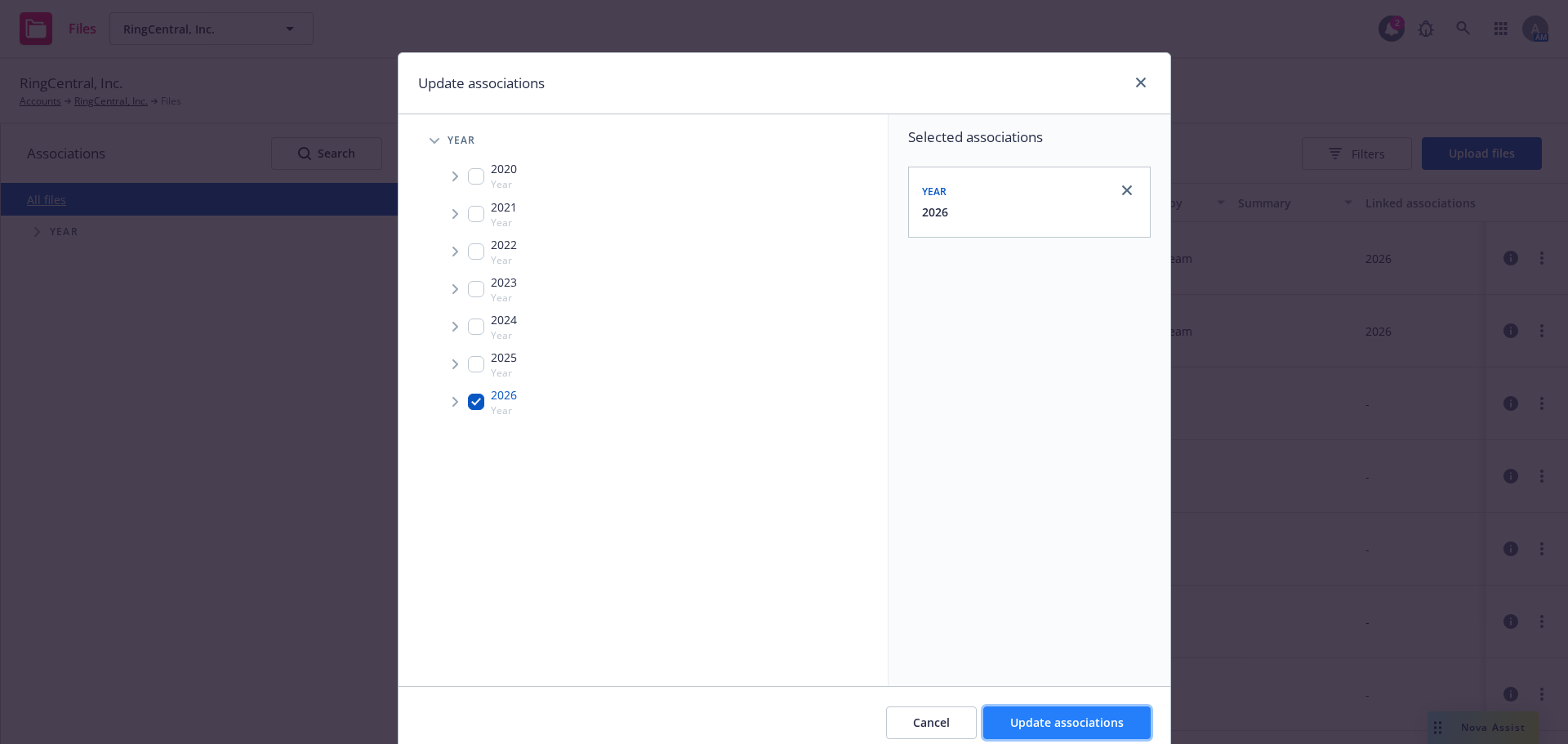
click at [1074, 719] on span "Update associations" at bounding box center [1067, 723] width 114 height 16
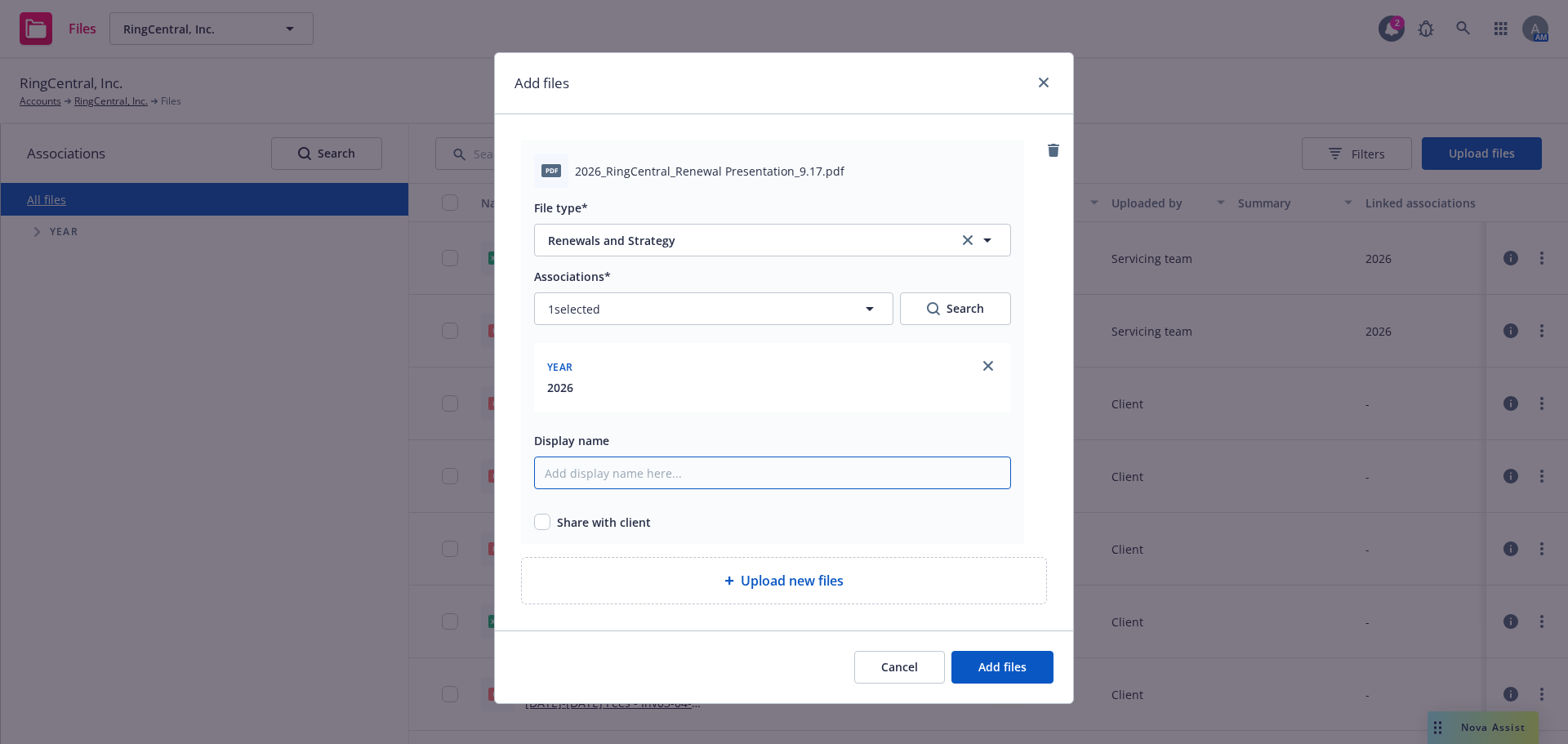
click at [610, 480] on input "Display name" at bounding box center [773, 472] width 477 height 32
drag, startPoint x: 810, startPoint y: 167, endPoint x: 558, endPoint y: 174, distance: 252.1
click at [558, 174] on div "pdf 2026_RingCentral_Renewal Presentation_9.17.pdf" at bounding box center [773, 170] width 477 height 34
copy div "2026_RingCentral_Renewal Presentation_9.17"
click at [569, 471] on input "Display name" at bounding box center [773, 472] width 477 height 32
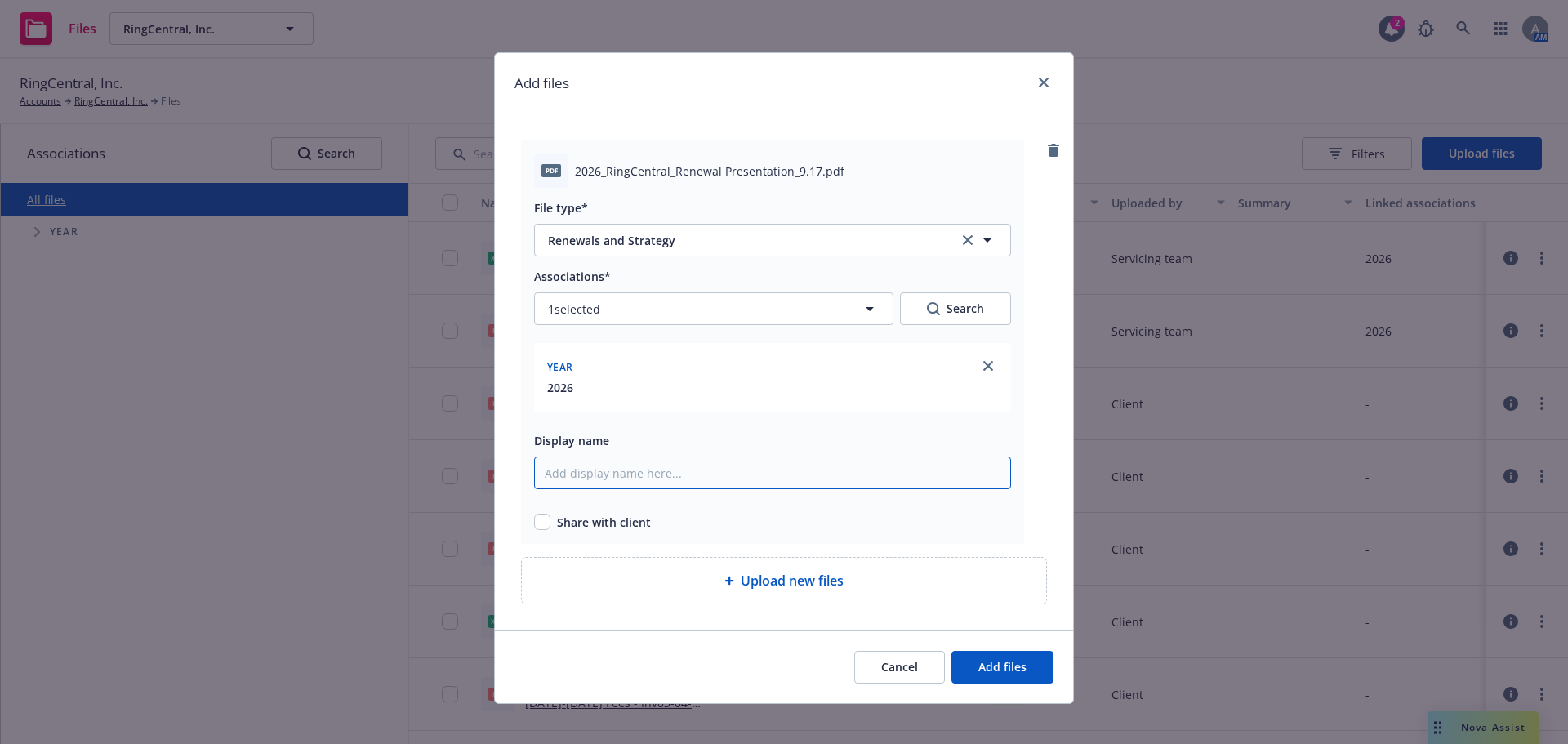
paste input "2026_RingCentral_Renewal Presentation_9.17"
drag, startPoint x: 809, startPoint y: 473, endPoint x: 777, endPoint y: 475, distance: 32.1
click at [777, 475] on input "2026_RingCentral_Renewal Presentation_9.17" at bounding box center [773, 472] width 477 height 32
click at [788, 475] on input "2026_RingCentral_Renewal Presentation_9.17" at bounding box center [773, 472] width 477 height 32
type input "2026_RingCentral_Renewal Presentation_9.17_Updated"
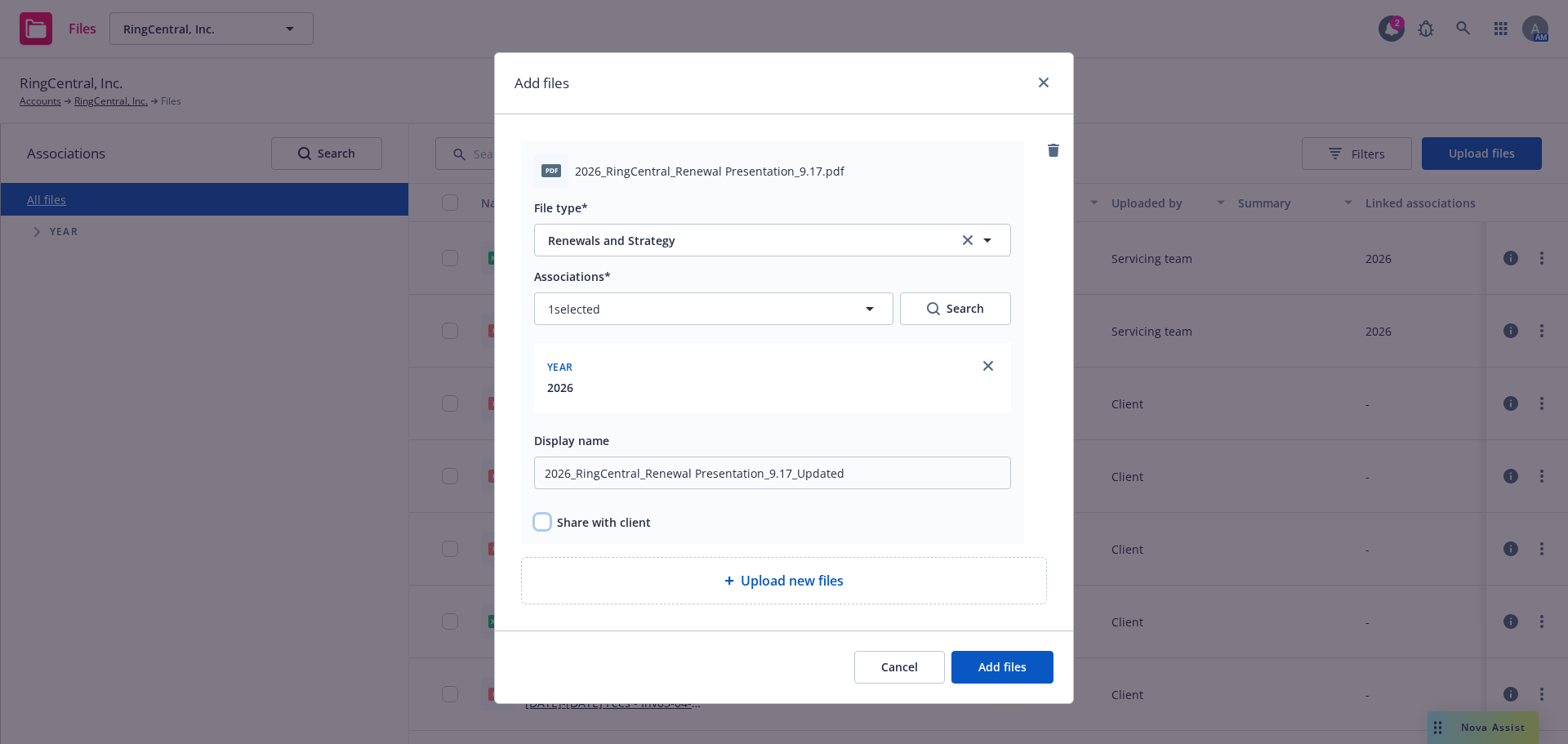
click at [534, 521] on input "checkbox" at bounding box center [542, 521] width 17 height 17
checkbox input "true"
click at [1031, 669] on button "Add files" at bounding box center [1002, 667] width 102 height 32
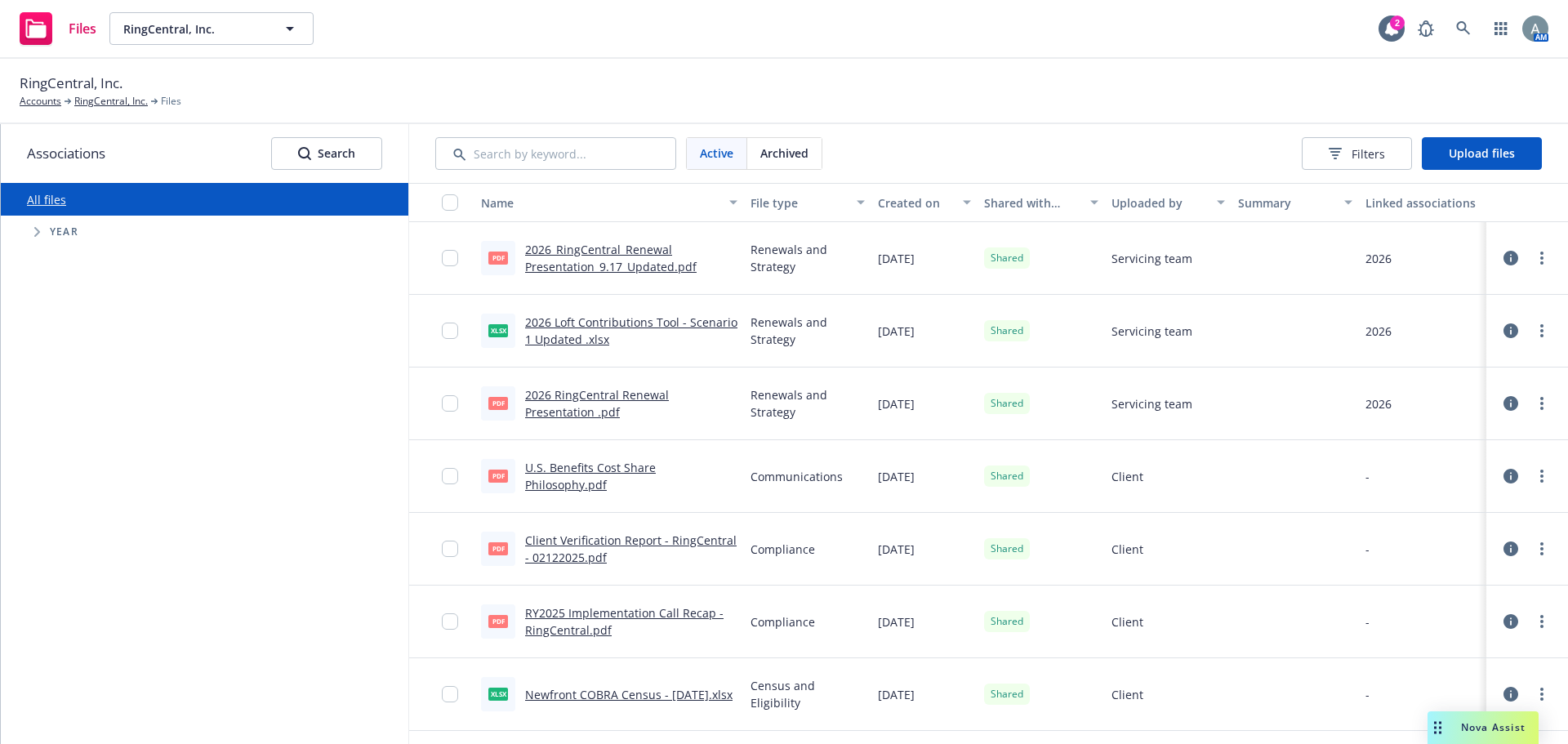
click at [1536, 335] on link "more" at bounding box center [1542, 330] width 19 height 19
click at [1466, 365] on link "Unshare with client" at bounding box center [1458, 364] width 163 height 32
click at [1540, 333] on icon "more" at bounding box center [1542, 330] width 4 height 13
click at [1424, 404] on link "Archive" at bounding box center [1458, 396] width 163 height 32
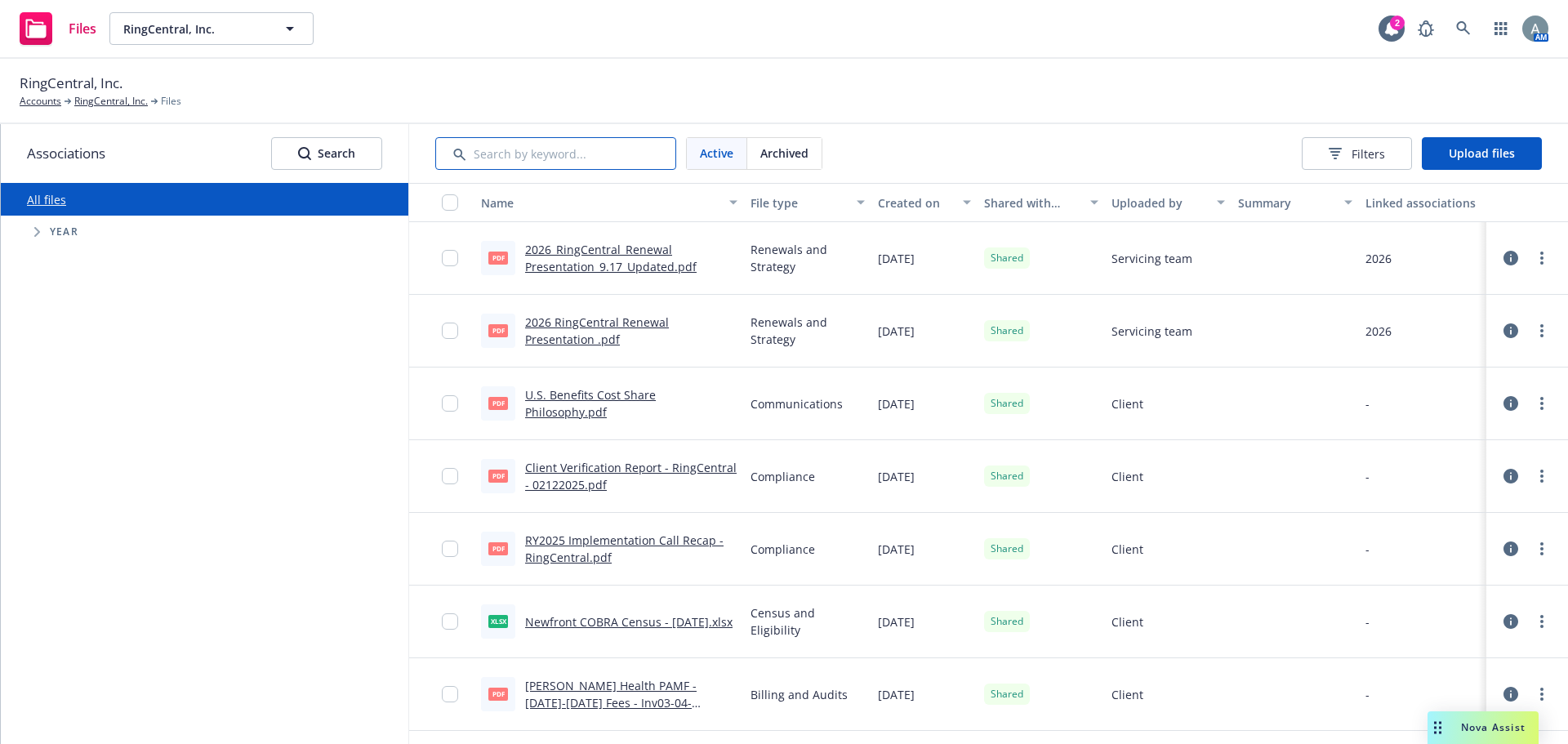
click at [555, 156] on input "Search by keyword..." at bounding box center [555, 153] width 241 height 32
type input "loft"
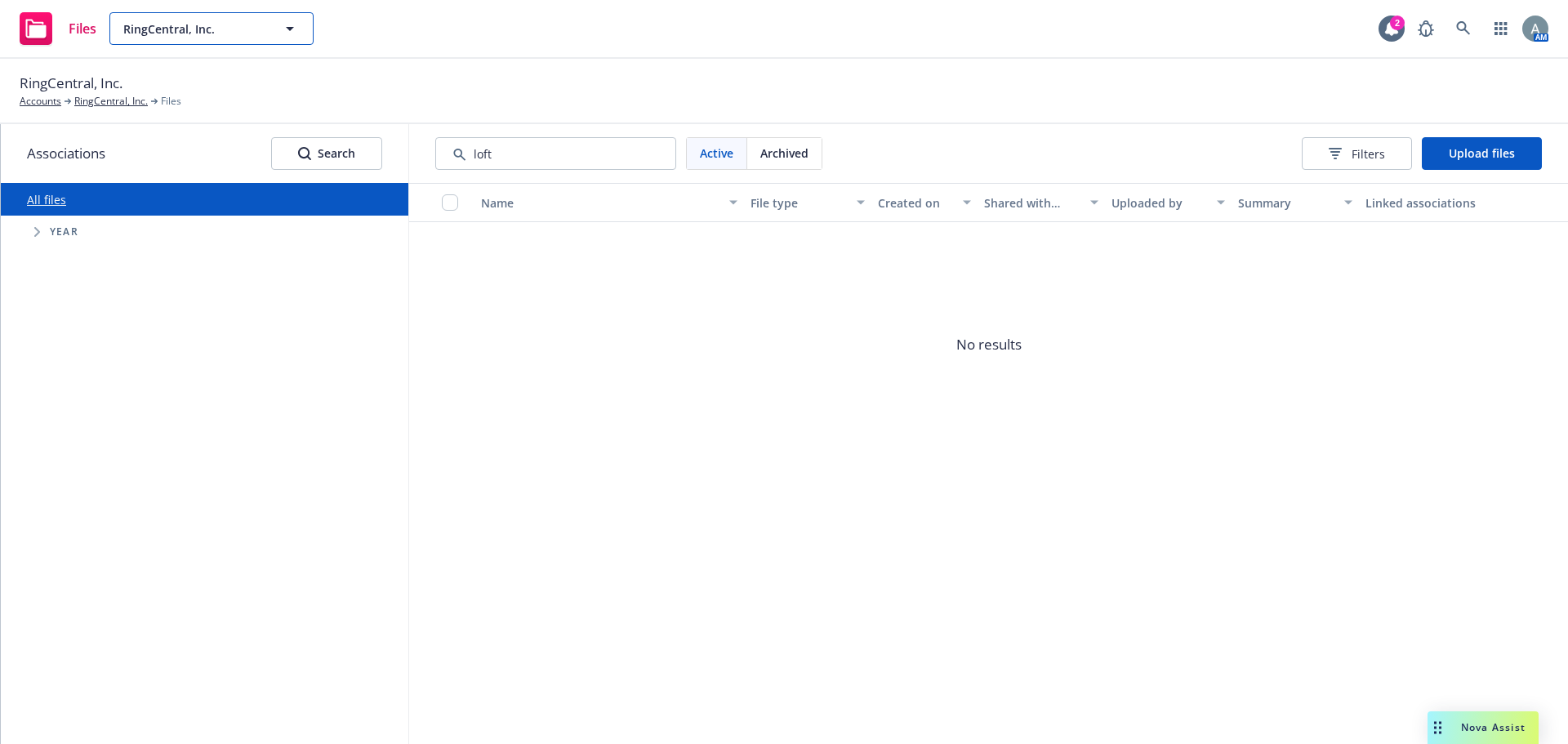
click at [241, 30] on span "RingCentral, Inc." at bounding box center [194, 29] width 141 height 18
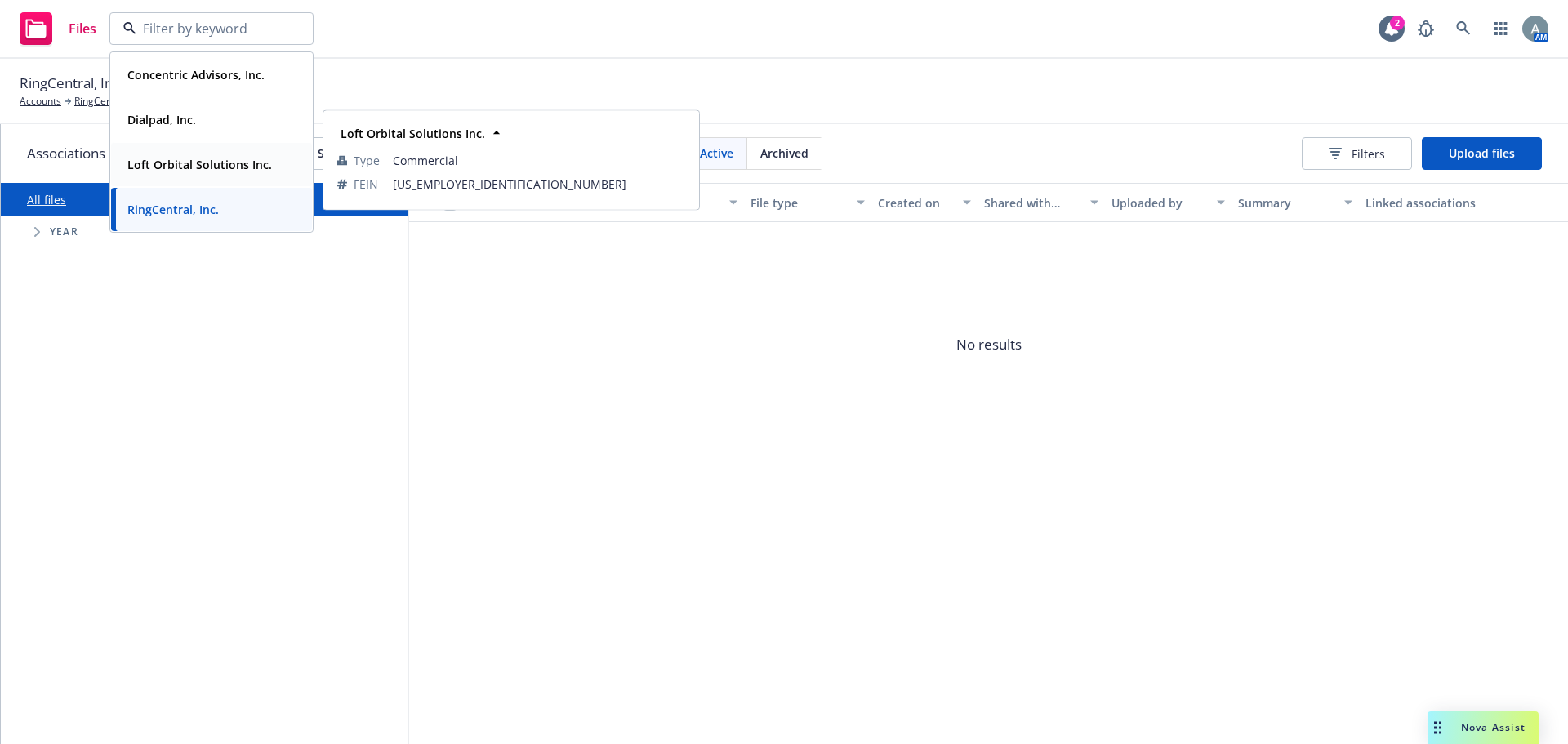
click at [194, 162] on strong "Loft Orbital Solutions Inc." at bounding box center [199, 165] width 145 height 16
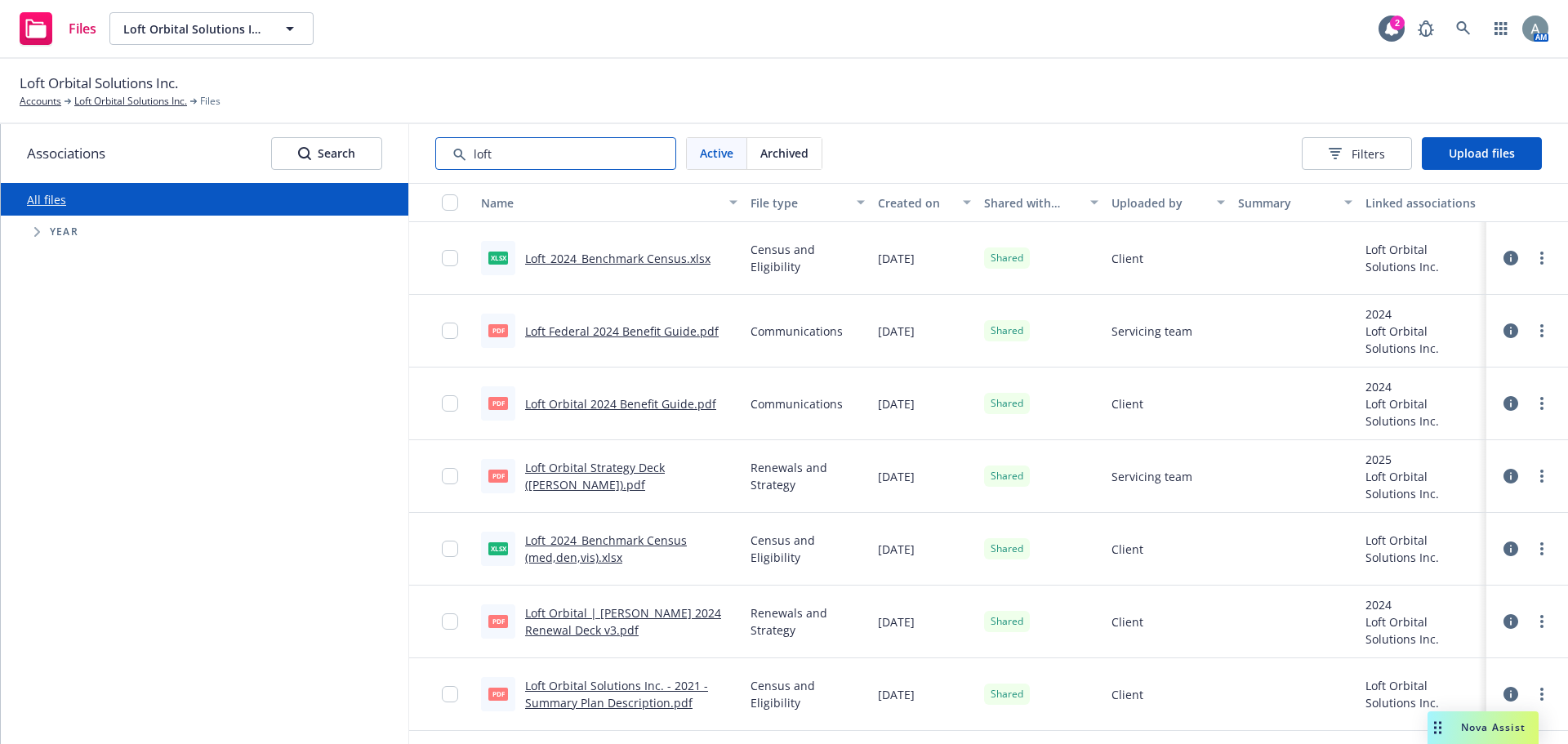
drag, startPoint x: 593, startPoint y: 153, endPoint x: 460, endPoint y: 153, distance: 133.0
click at [460, 153] on input "Search by keyword..." at bounding box center [555, 153] width 241 height 32
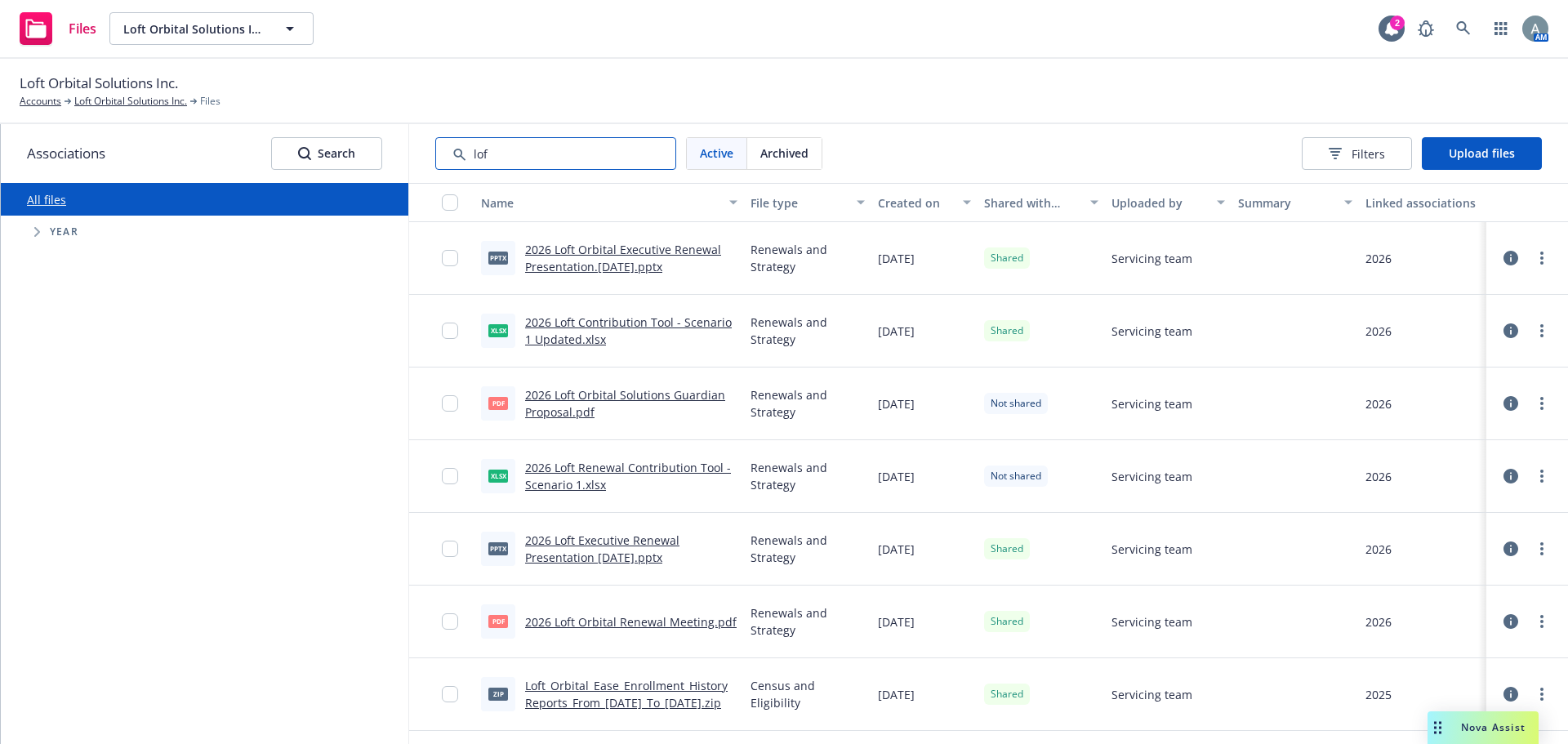
type input "loft"
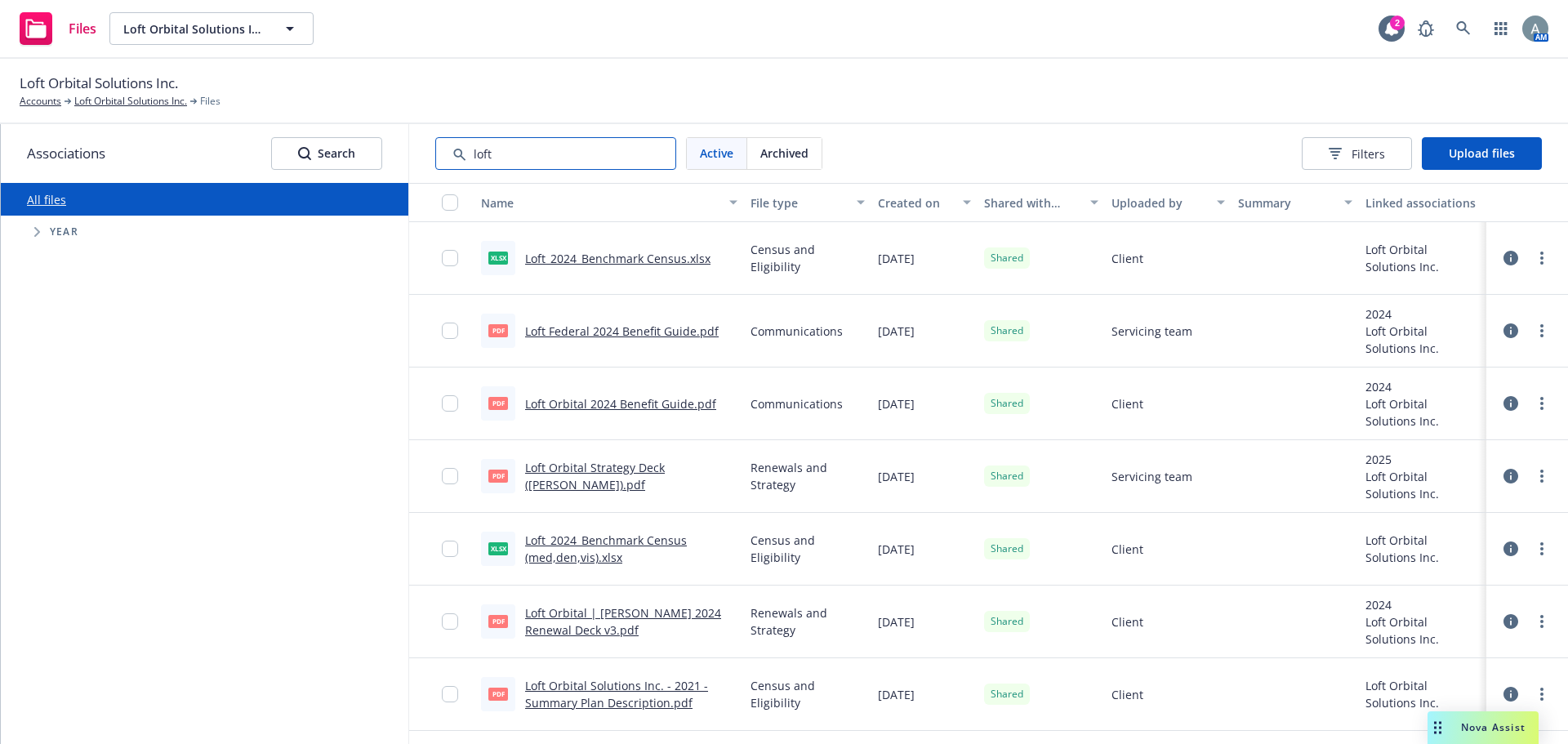
drag, startPoint x: 549, startPoint y: 155, endPoint x: 405, endPoint y: 156, distance: 144.0
click at [405, 156] on div "Associations Search All files Accessibility guide for tree Tree Example. Naviga…" at bounding box center [784, 435] width 1567 height 620
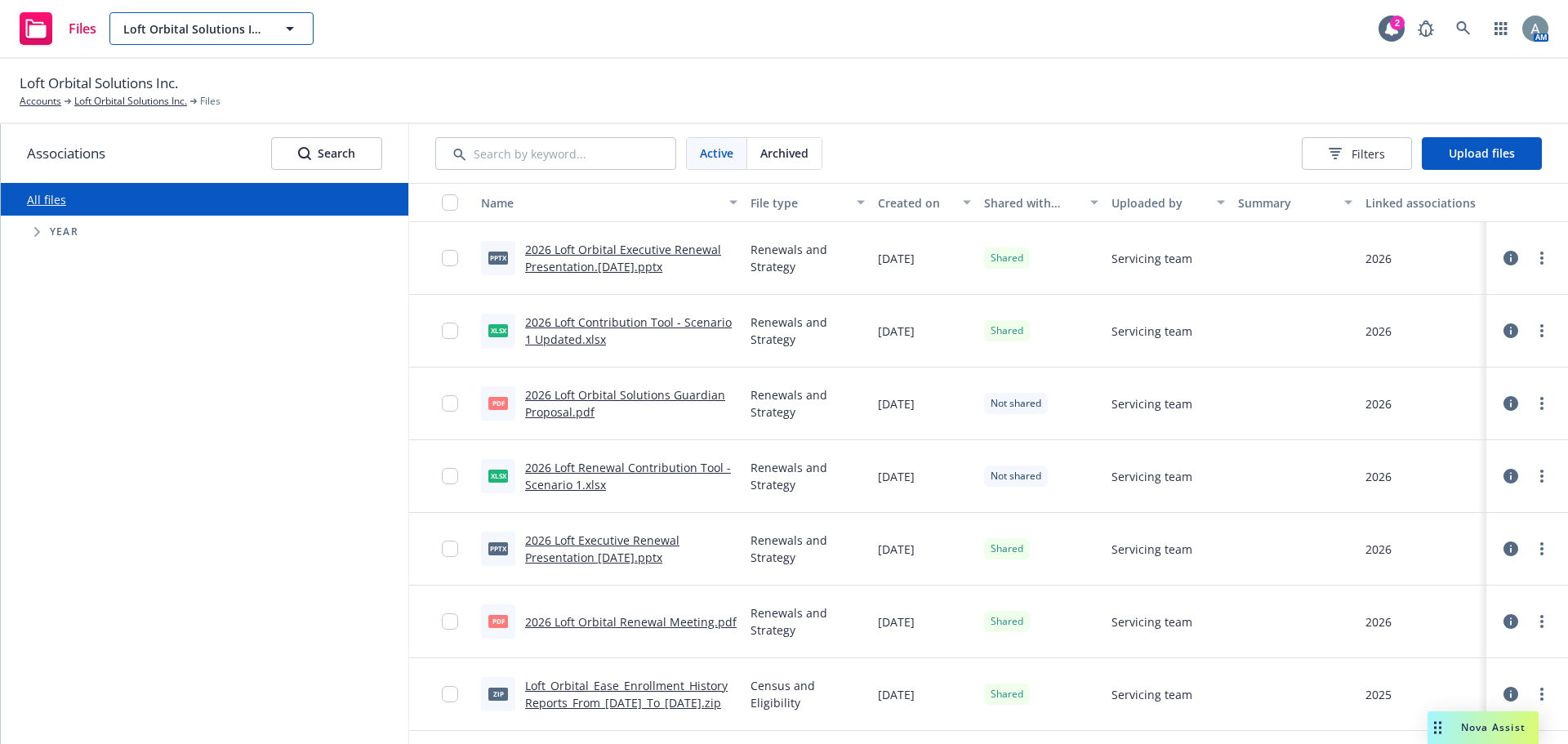
click at [275, 40] on button "Loft Orbital Solutions Inc." at bounding box center [211, 28] width 204 height 32
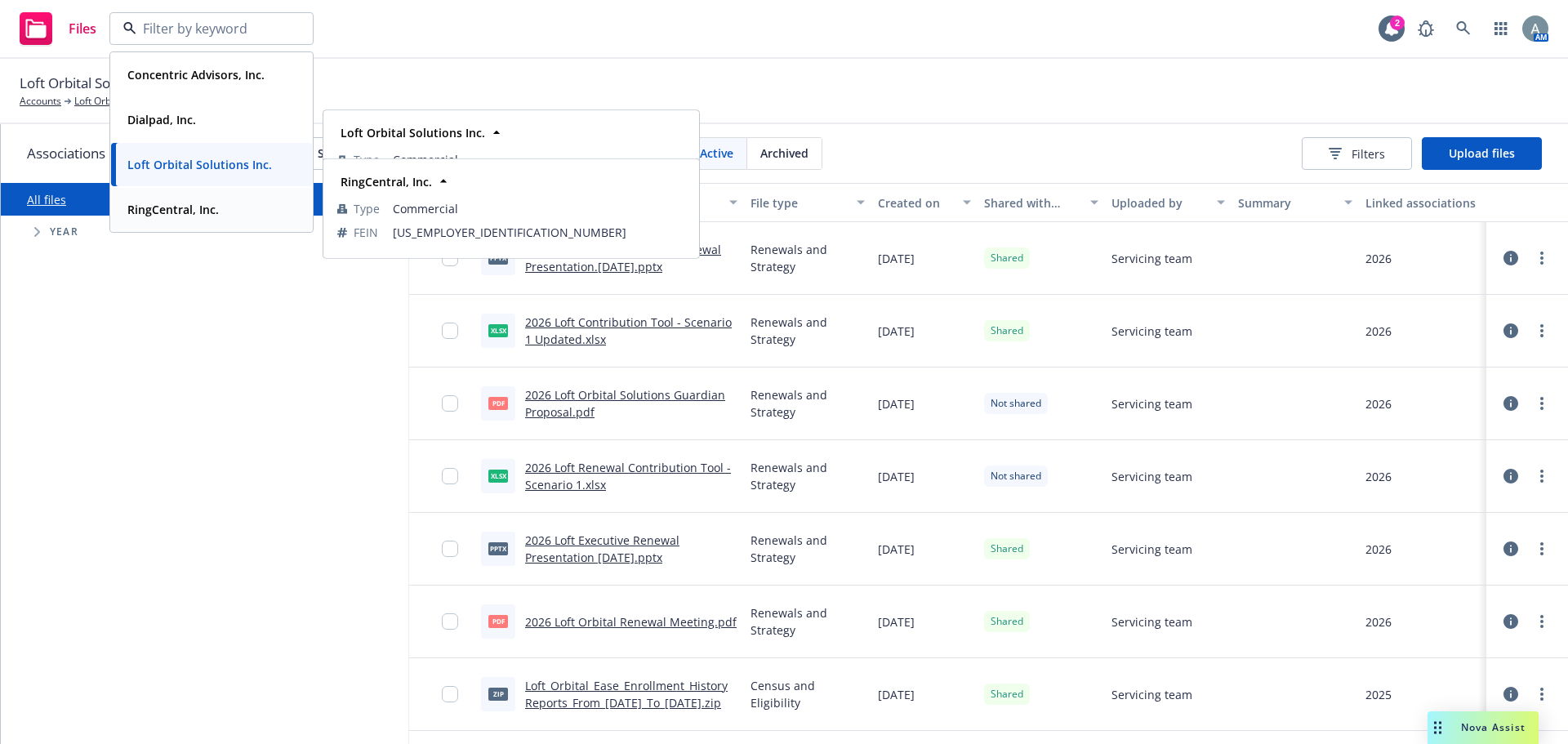
click at [188, 206] on strong "RingCentral, Inc." at bounding box center [173, 209] width 91 height 16
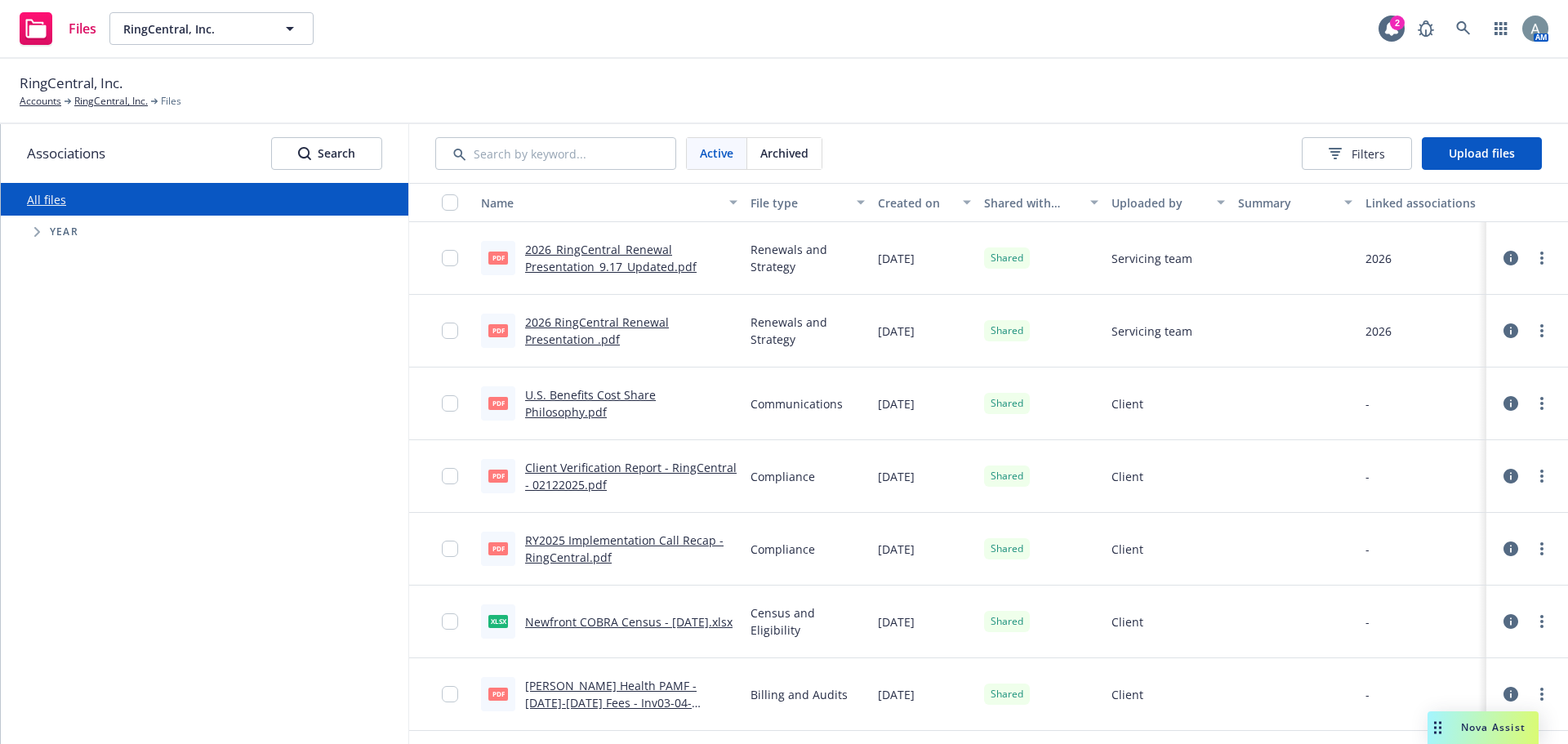
click at [902, 199] on div "Created on" at bounding box center [915, 203] width 75 height 18
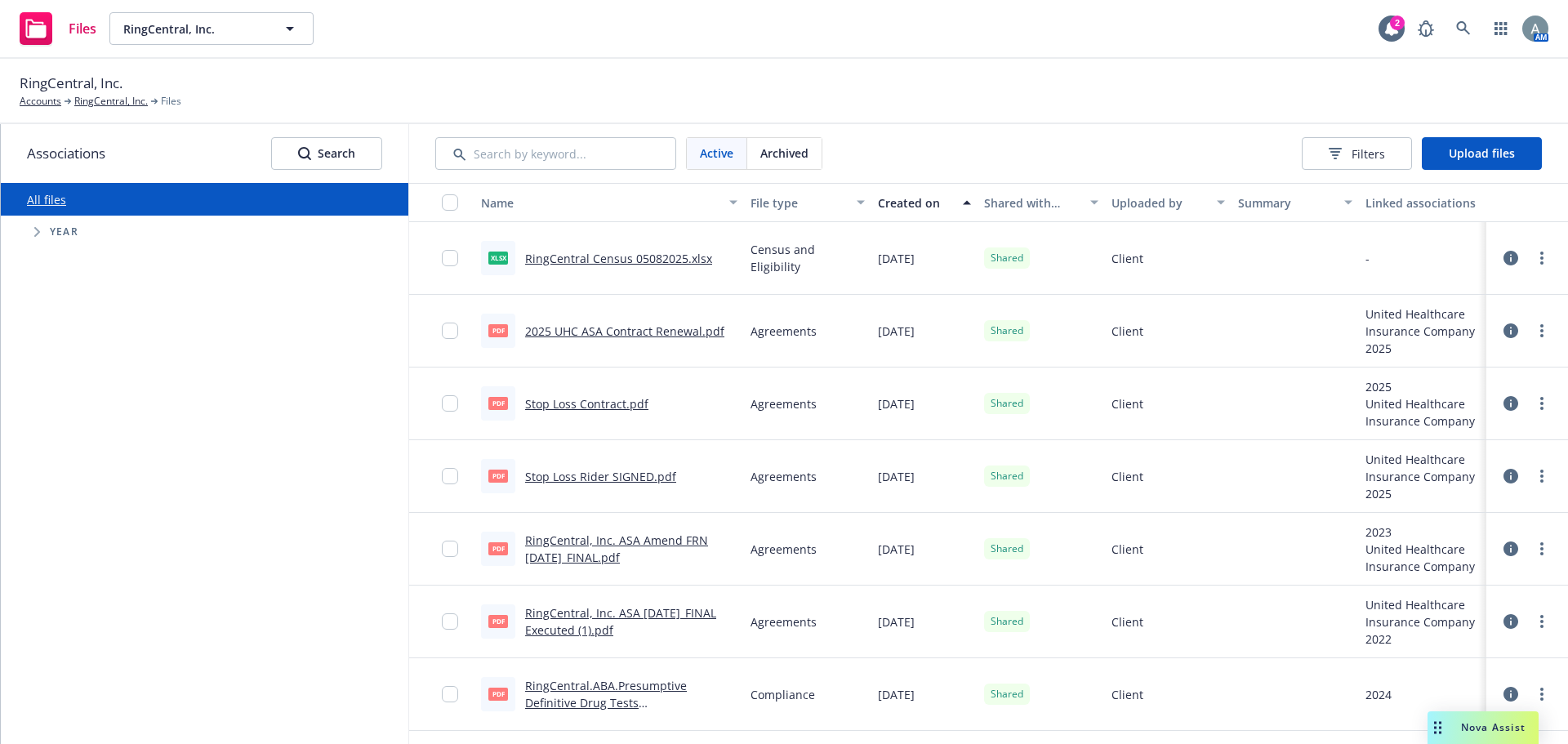
click at [902, 199] on div "Created on" at bounding box center [915, 203] width 75 height 18
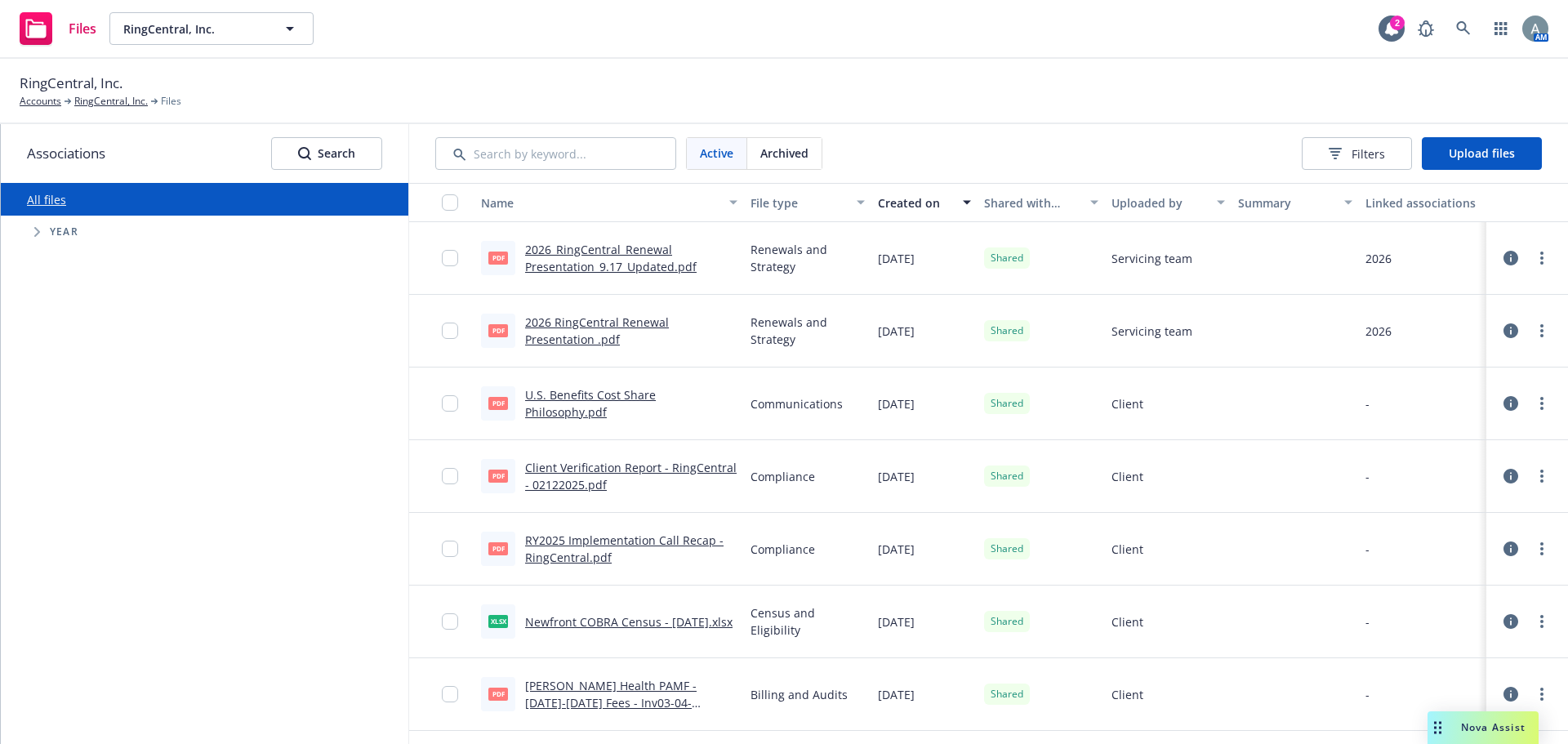
click at [556, 414] on link "U.S. Benefits Cost Share Philosophy.pdf" at bounding box center [590, 403] width 131 height 32
